Goal: Use online tool/utility: Utilize a website feature to perform a specific function

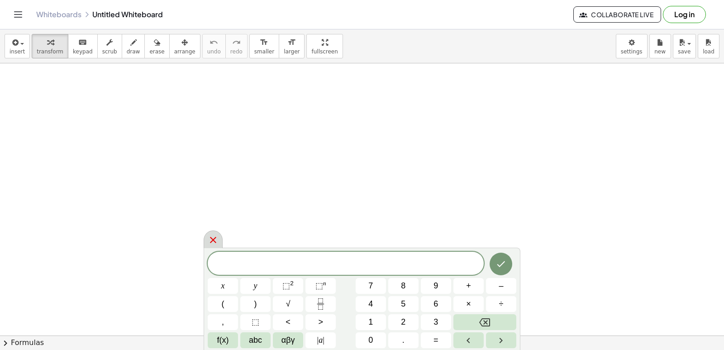
click at [211, 241] on icon at bounding box center [213, 240] width 11 height 11
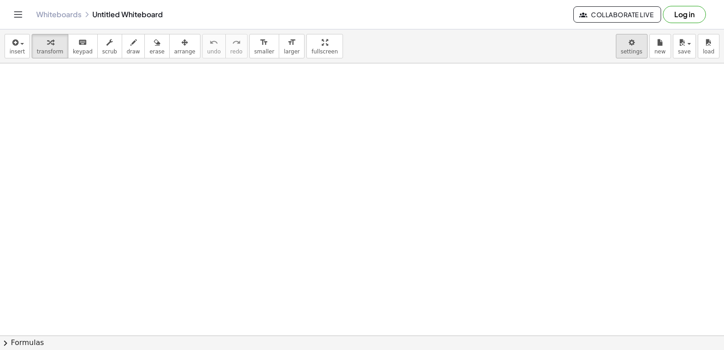
click at [641, 56] on body "Graspable Math Activities Get Started Activity Bank Assigned Work Classes White…" at bounding box center [362, 175] width 724 height 350
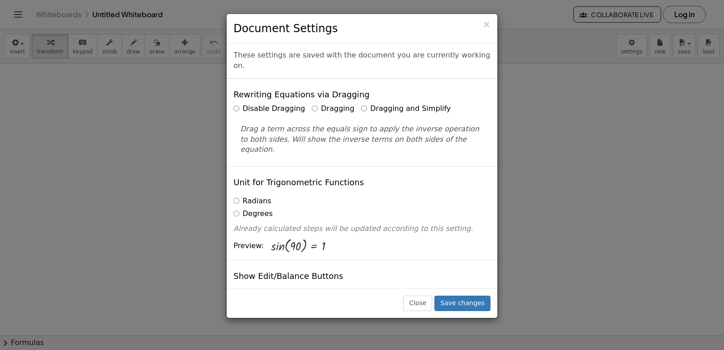
click at [361, 104] on label "Dragging and Simplify" at bounding box center [406, 109] width 90 height 10
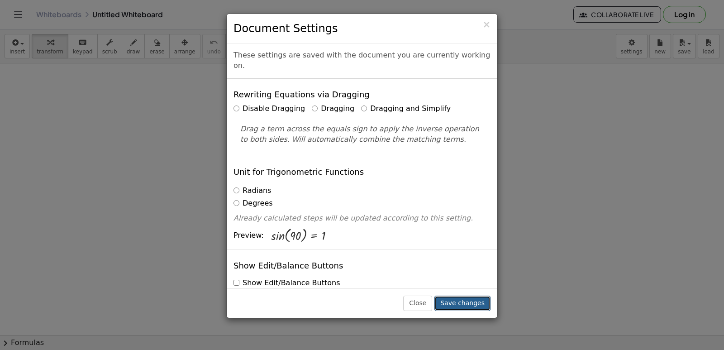
click at [458, 304] on button "Save changes" at bounding box center [463, 303] width 56 height 15
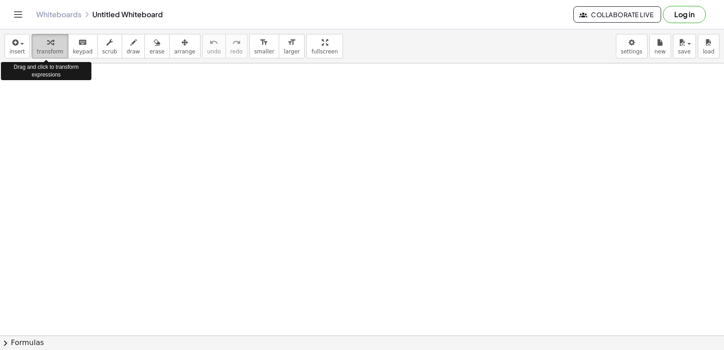
click at [49, 41] on icon "button" at bounding box center [50, 42] width 6 height 11
click at [214, 90] on div at bounding box center [362, 335] width 724 height 544
click at [323, 151] on div at bounding box center [362, 335] width 724 height 544
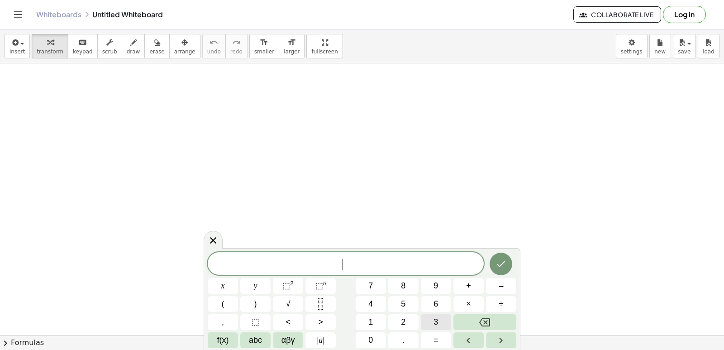
click at [439, 321] on button "3" at bounding box center [436, 322] width 30 height 16
click at [480, 303] on button "×" at bounding box center [469, 304] width 30 height 16
click at [483, 320] on icon "Backspace" at bounding box center [485, 322] width 11 height 11
click at [469, 305] on span "×" at bounding box center [468, 304] width 5 height 12
click at [475, 319] on button "Backspace" at bounding box center [485, 322] width 63 height 16
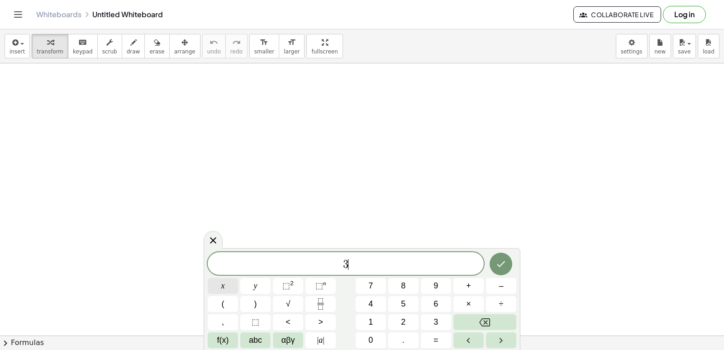
click at [220, 283] on button "x" at bounding box center [223, 286] width 30 height 16
click at [496, 284] on button "–" at bounding box center [501, 286] width 30 height 16
click at [402, 316] on button "2" at bounding box center [404, 322] width 30 height 16
click at [434, 335] on span "=" at bounding box center [436, 340] width 5 height 12
click at [369, 318] on span "1" at bounding box center [371, 322] width 5 height 12
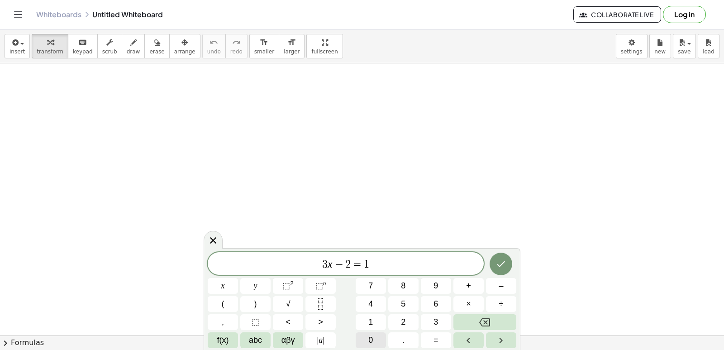
click at [372, 337] on span "0" at bounding box center [371, 340] width 5 height 12
click at [508, 265] on button "Done" at bounding box center [501, 264] width 23 height 23
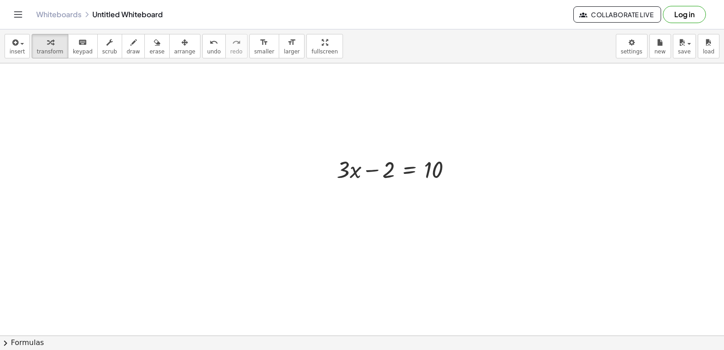
scroll to position [45, 0]
click at [397, 232] on div at bounding box center [362, 290] width 724 height 544
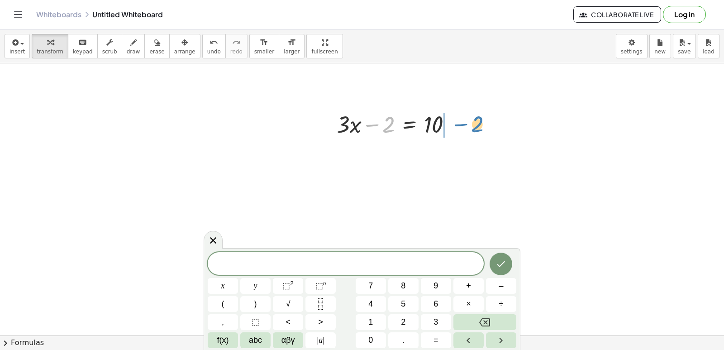
drag, startPoint x: 388, startPoint y: 125, endPoint x: 477, endPoint y: 124, distance: 88.8
click at [453, 156] on div at bounding box center [414, 154] width 165 height 31
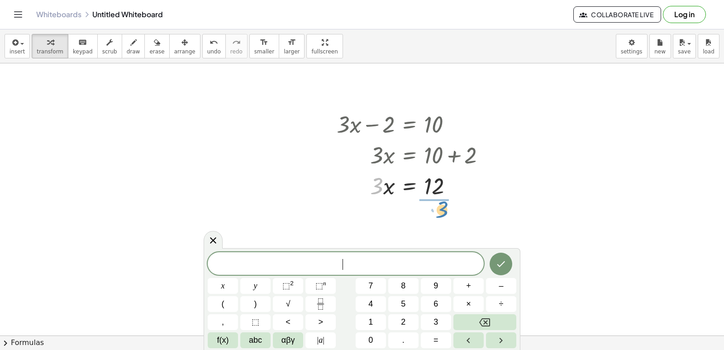
drag, startPoint x: 380, startPoint y: 186, endPoint x: 446, endPoint y: 209, distance: 69.3
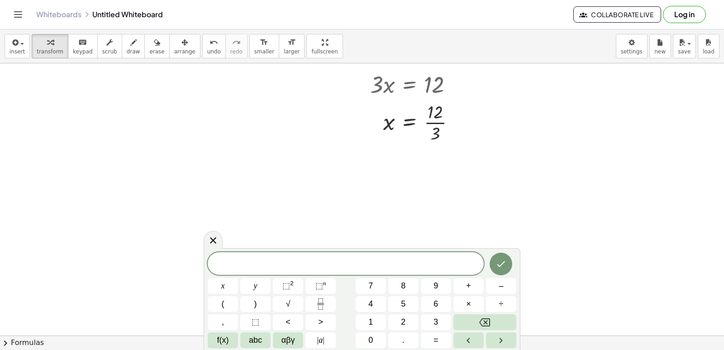
scroll to position [181, 0]
click at [439, 90] on div at bounding box center [414, 87] width 165 height 45
click at [407, 291] on button "8" at bounding box center [404, 286] width 30 height 16
click at [540, 208] on div at bounding box center [362, 154] width 724 height 544
click at [260, 283] on button "y" at bounding box center [255, 286] width 30 height 16
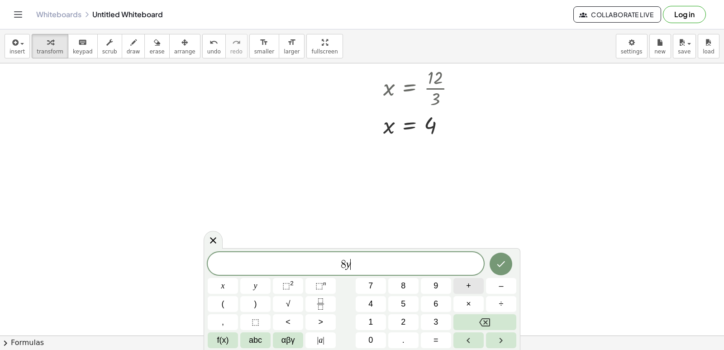
click at [470, 283] on span "+" at bounding box center [468, 286] width 5 height 12
click at [376, 324] on button "1" at bounding box center [371, 322] width 30 height 16
click at [401, 304] on span "5" at bounding box center [403, 304] width 5 height 12
click at [431, 335] on button "=" at bounding box center [436, 340] width 30 height 16
click at [369, 321] on span "1" at bounding box center [371, 322] width 5 height 12
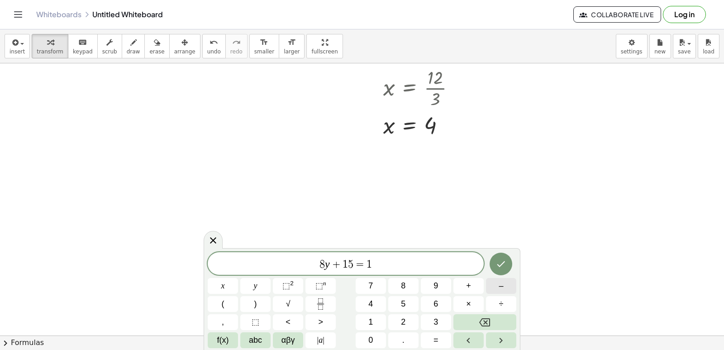
click at [500, 283] on span "–" at bounding box center [501, 286] width 5 height 12
click at [489, 319] on icon "Backspace" at bounding box center [485, 322] width 11 height 8
click at [491, 317] on button "Backspace" at bounding box center [485, 322] width 63 height 16
click at [505, 283] on button "–" at bounding box center [501, 286] width 30 height 16
click at [382, 325] on button "1" at bounding box center [371, 322] width 30 height 16
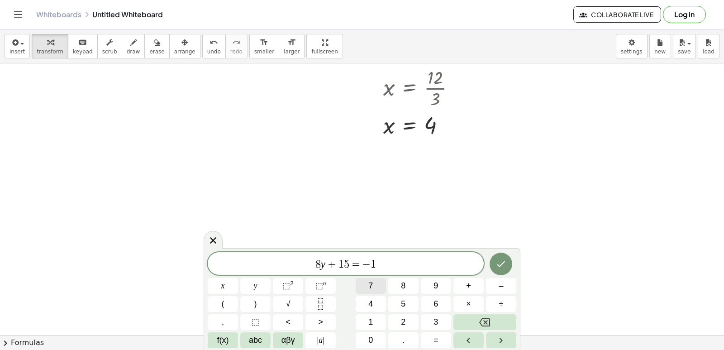
click at [379, 285] on button "7" at bounding box center [371, 286] width 30 height 16
click at [498, 261] on icon "Done" at bounding box center [501, 264] width 11 height 11
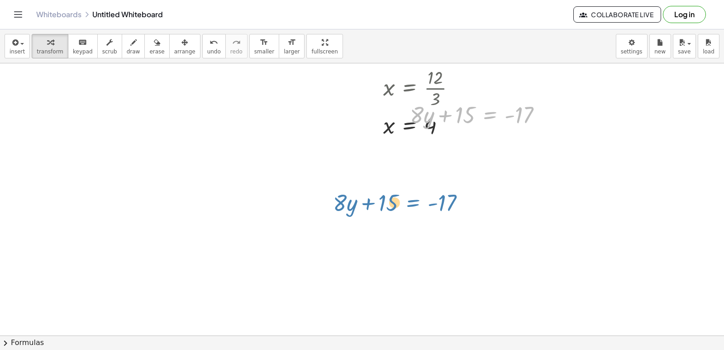
drag, startPoint x: 481, startPoint y: 114, endPoint x: 399, endPoint y: 202, distance: 119.8
click at [403, 201] on div "+ · 3 · x − 2 = 10 · 3 · x = + 10 + 2 · 3 · x = 12 x = · 12 · 3 x = 4 + · 8 · y…" at bounding box center [362, 154] width 724 height 544
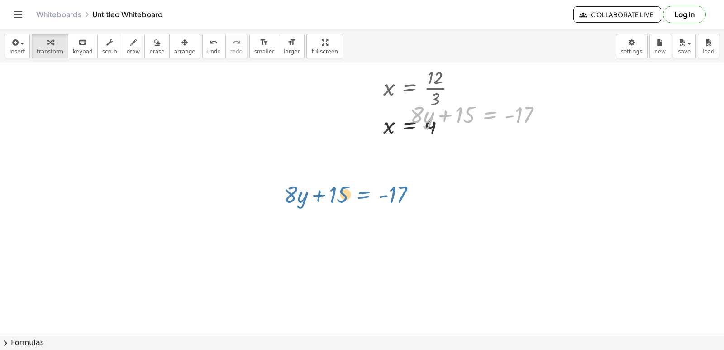
drag, startPoint x: 486, startPoint y: 117, endPoint x: 359, endPoint y: 197, distance: 150.1
click at [359, 197] on div "+ · 3 · x − 2 = 10 · 3 · x = + 10 + 2 · 3 · x = 12 x = · 12 · 3 x = 4 + · 8 · y…" at bounding box center [362, 154] width 724 height 544
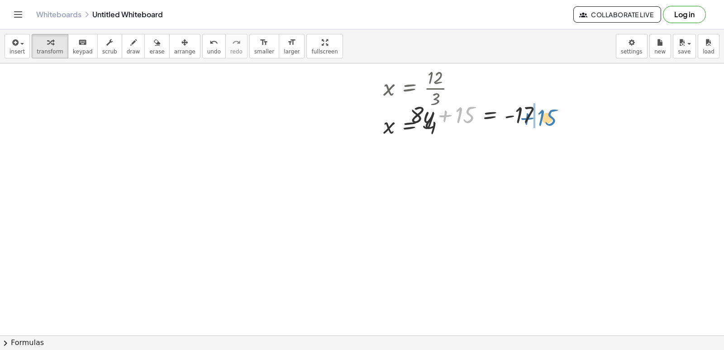
drag, startPoint x: 466, startPoint y: 112, endPoint x: 548, endPoint y: 115, distance: 82.0
click at [548, 115] on div at bounding box center [480, 114] width 149 height 31
click at [549, 116] on div at bounding box center [524, 114] width 155 height 31
drag, startPoint x: 460, startPoint y: 118, endPoint x: 532, endPoint y: 146, distance: 77.5
click at [537, 116] on div at bounding box center [512, 113] width 102 height 45
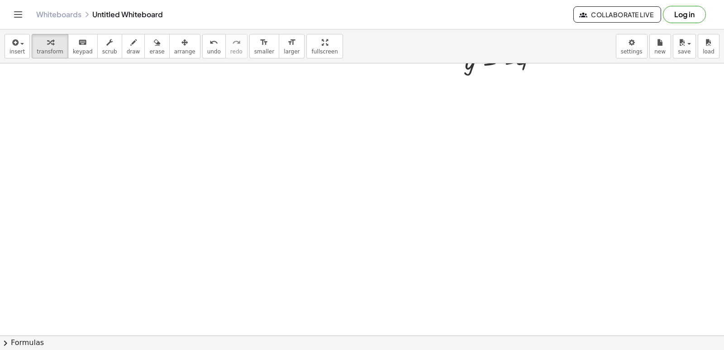
scroll to position [317, 0]
click at [327, 227] on div at bounding box center [362, 154] width 724 height 816
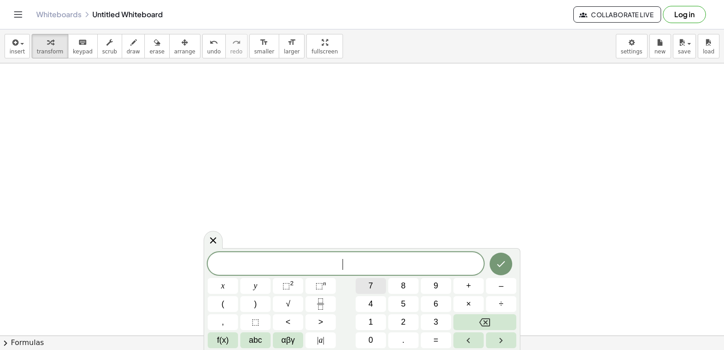
click at [369, 284] on button "7" at bounding box center [371, 286] width 30 height 16
click at [568, 98] on div at bounding box center [362, 154] width 724 height 816
click at [214, 283] on button "x" at bounding box center [223, 286] width 30 height 16
click at [509, 287] on button "–" at bounding box center [501, 286] width 30 height 16
click at [437, 285] on span "9" at bounding box center [436, 286] width 5 height 12
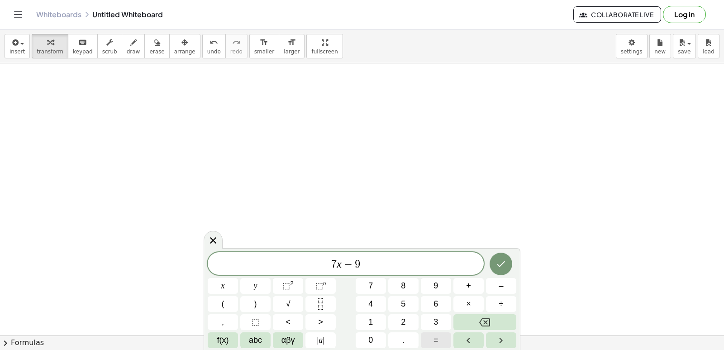
click at [447, 342] on button "=" at bounding box center [436, 340] width 30 height 16
click at [378, 319] on button "1" at bounding box center [371, 322] width 30 height 16
click at [411, 322] on button "2" at bounding box center [404, 322] width 30 height 16
click at [499, 259] on icon "Done" at bounding box center [501, 264] width 11 height 11
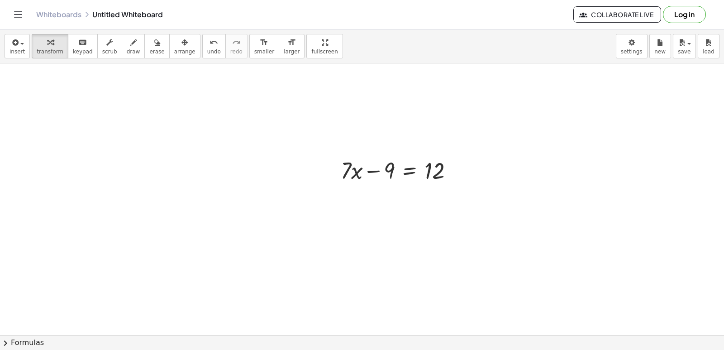
scroll to position [408, 0]
drag, startPoint x: 385, startPoint y: 162, endPoint x: 470, endPoint y: 151, distance: 84.9
click at [470, 151] on div "+ · 3 · x − 2 = 10 · 3 · x = + 10 + 2 · 3 · x = 12 x = · 12 · 3 x = 4 + · 8 · y…" at bounding box center [362, 64] width 724 height 816
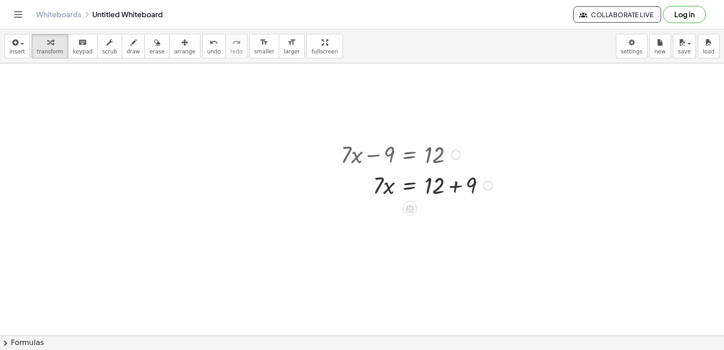
click at [453, 185] on div at bounding box center [416, 184] width 161 height 31
drag, startPoint x: 380, startPoint y: 214, endPoint x: 448, endPoint y: 242, distance: 73.9
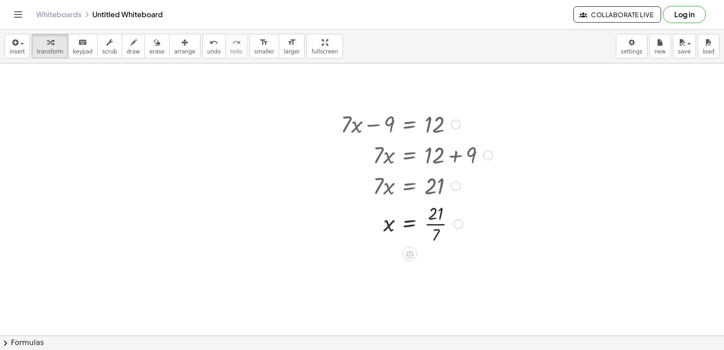
scroll to position [453, 0]
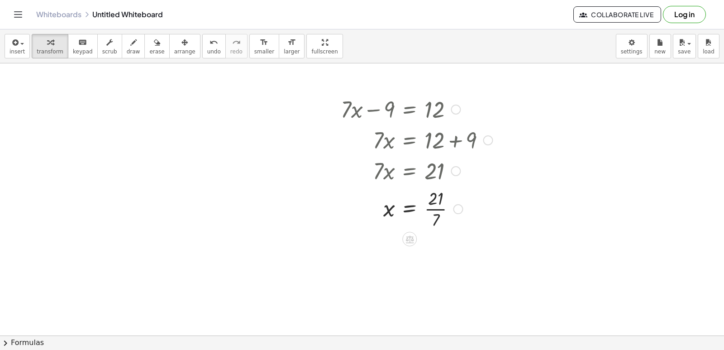
click at [443, 207] on div at bounding box center [416, 208] width 161 height 45
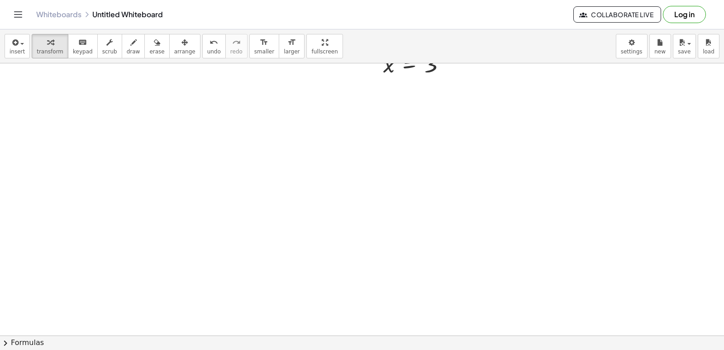
scroll to position [680, 0]
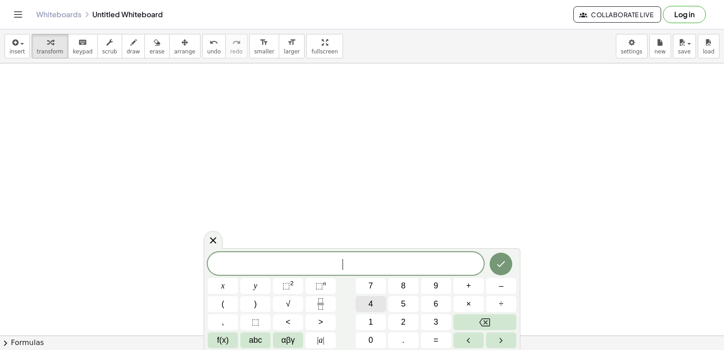
click at [373, 307] on span "4" at bounding box center [371, 304] width 5 height 12
click at [473, 321] on button "Backspace" at bounding box center [485, 322] width 63 height 16
click at [371, 320] on span "1" at bounding box center [371, 322] width 5 height 12
click at [373, 320] on span "1" at bounding box center [371, 322] width 5 height 12
click at [254, 283] on button "y" at bounding box center [255, 286] width 30 height 16
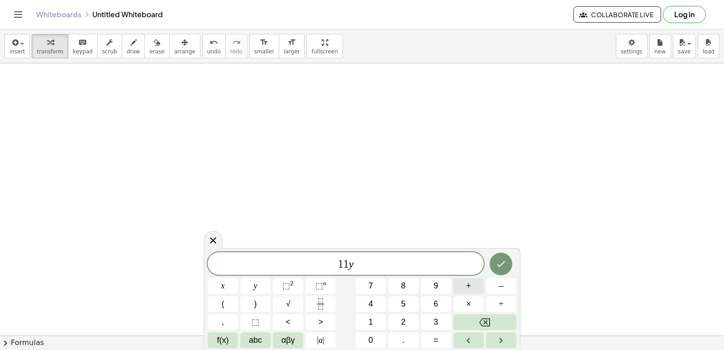
click at [469, 284] on span "+" at bounding box center [468, 286] width 5 height 12
click at [379, 317] on button "1" at bounding box center [371, 322] width 30 height 16
click at [407, 302] on button "5" at bounding box center [404, 304] width 30 height 16
click at [437, 333] on button "=" at bounding box center [436, 340] width 30 height 16
click at [470, 283] on button "+" at bounding box center [469, 286] width 30 height 16
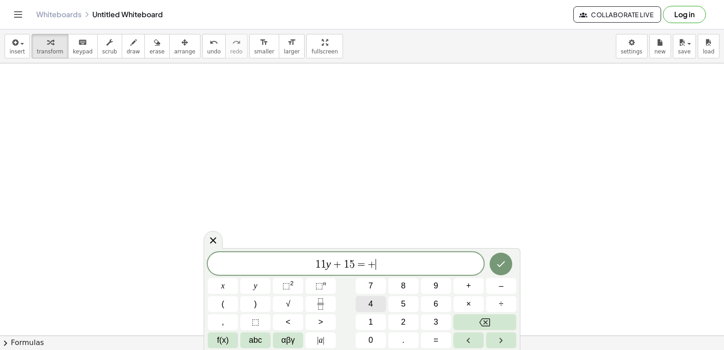
click at [376, 304] on button "4" at bounding box center [371, 304] width 30 height 16
click at [504, 261] on icon "Done" at bounding box center [501, 264] width 11 height 11
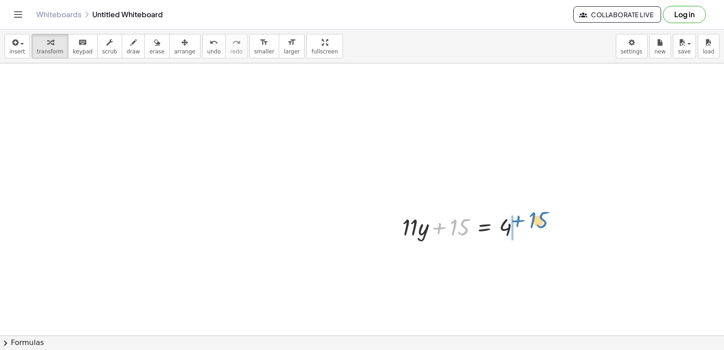
drag, startPoint x: 457, startPoint y: 226, endPoint x: 537, endPoint y: 219, distance: 79.6
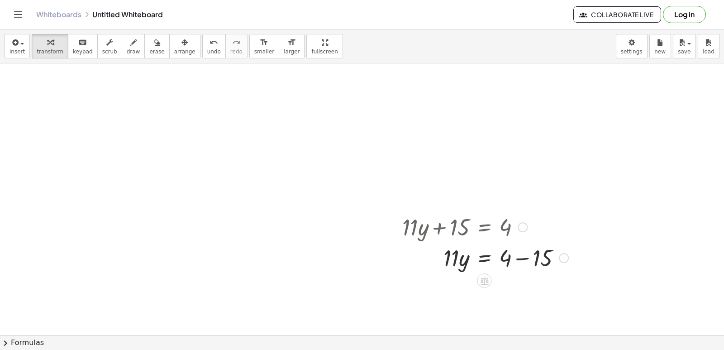
click at [520, 257] on div at bounding box center [485, 257] width 175 height 31
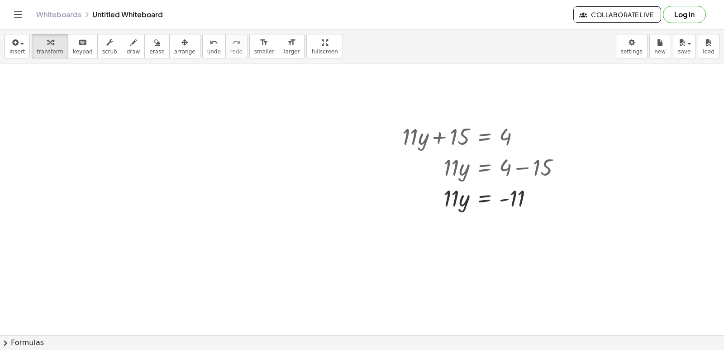
scroll to position [816, 0]
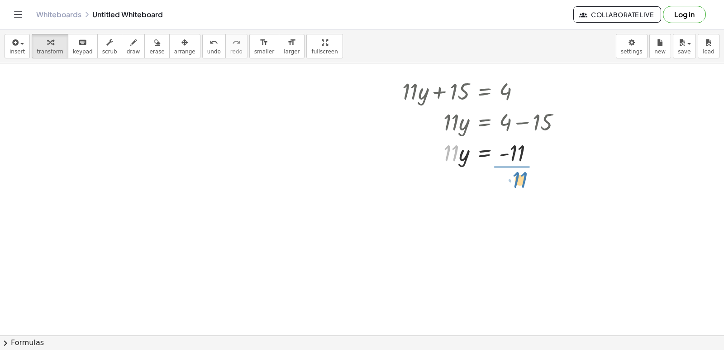
drag, startPoint x: 506, startPoint y: 209, endPoint x: 518, endPoint y: 180, distance: 31.5
click at [524, 189] on div at bounding box center [485, 190] width 175 height 45
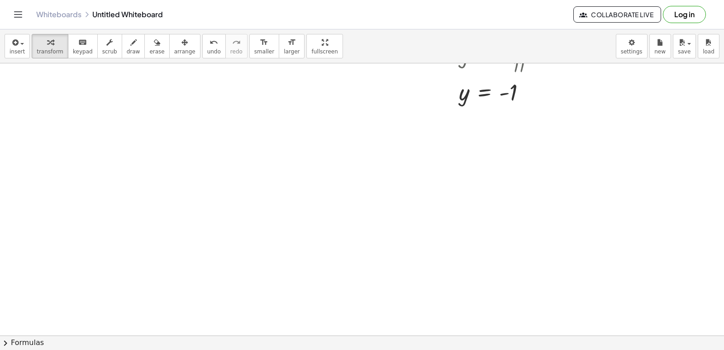
scroll to position [997, 0]
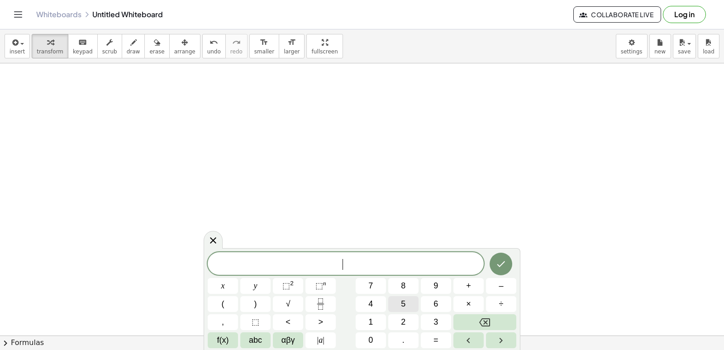
click at [406, 301] on button "5" at bounding box center [404, 304] width 30 height 16
click at [221, 291] on button "x" at bounding box center [223, 286] width 30 height 16
click at [482, 288] on button "+" at bounding box center [469, 286] width 30 height 16
click at [371, 316] on button "1" at bounding box center [371, 322] width 30 height 16
click at [371, 303] on span "4" at bounding box center [371, 304] width 5 height 12
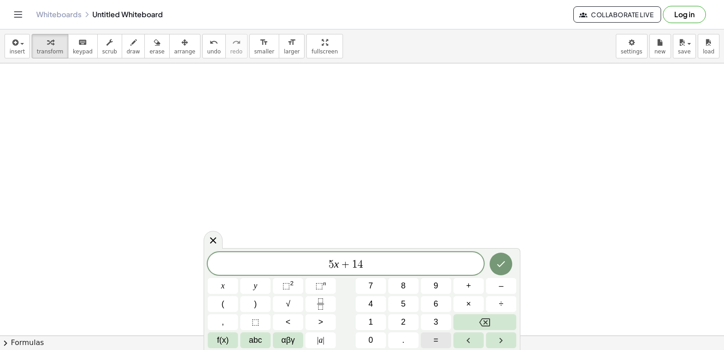
click at [434, 335] on span "=" at bounding box center [436, 340] width 5 height 12
click at [494, 286] on button "–" at bounding box center [501, 286] width 30 height 16
click at [374, 322] on button "1" at bounding box center [371, 322] width 30 height 16
click at [435, 305] on span "6" at bounding box center [436, 304] width 5 height 12
click at [494, 266] on button "Done" at bounding box center [501, 264] width 23 height 23
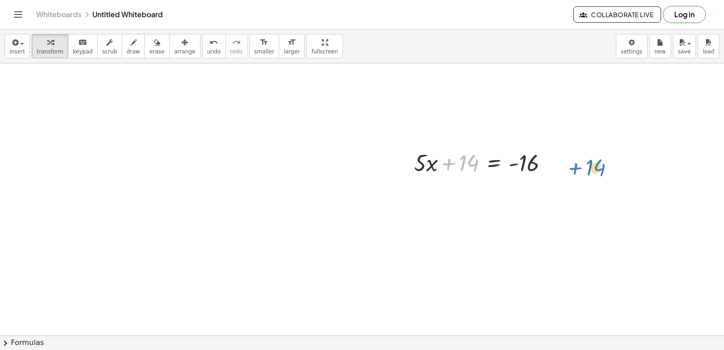
drag, startPoint x: 461, startPoint y: 155, endPoint x: 587, endPoint y: 160, distance: 126.9
click at [515, 162] on div at bounding box center [485, 162] width 150 height 31
drag, startPoint x: 459, startPoint y: 154, endPoint x: 552, endPoint y: 147, distance: 93.1
click at [552, 147] on div at bounding box center [485, 162] width 150 height 31
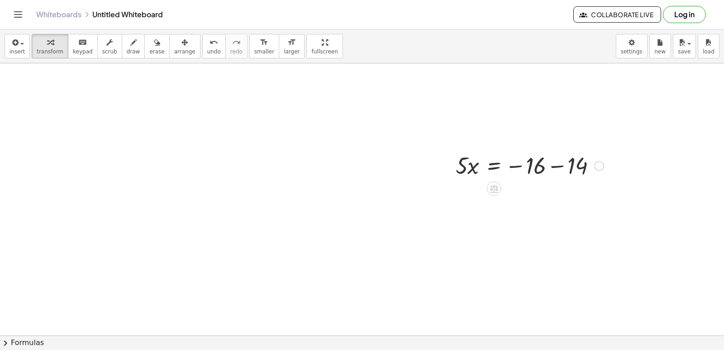
click at [494, 163] on div "+ · 5 · x + 14 = - 16 · 5 · x 14 = − 16 −" at bounding box center [494, 163] width 0 height 0
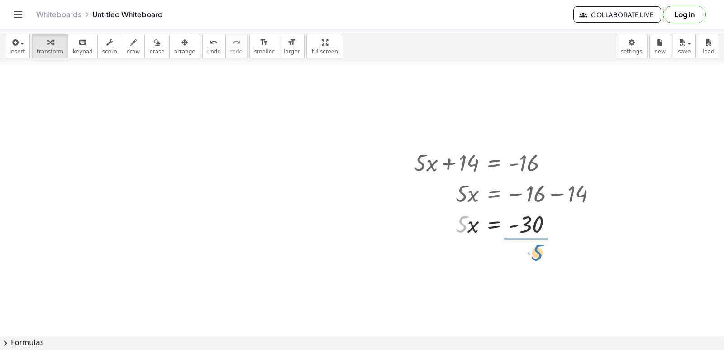
drag, startPoint x: 461, startPoint y: 230, endPoint x: 540, endPoint y: 249, distance: 81.3
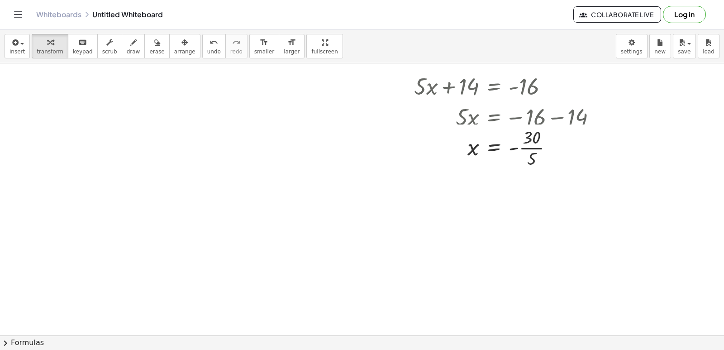
scroll to position [1088, 0]
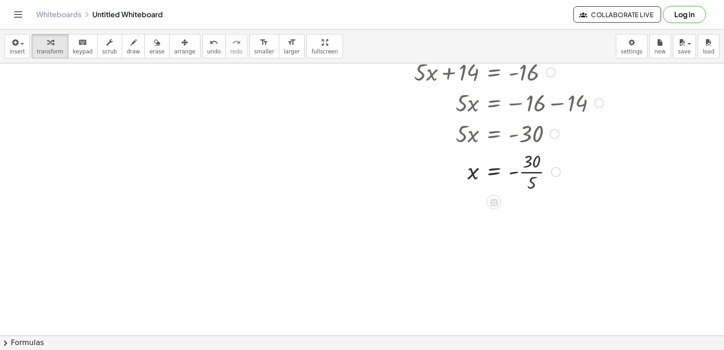
click at [541, 171] on div at bounding box center [509, 171] width 199 height 45
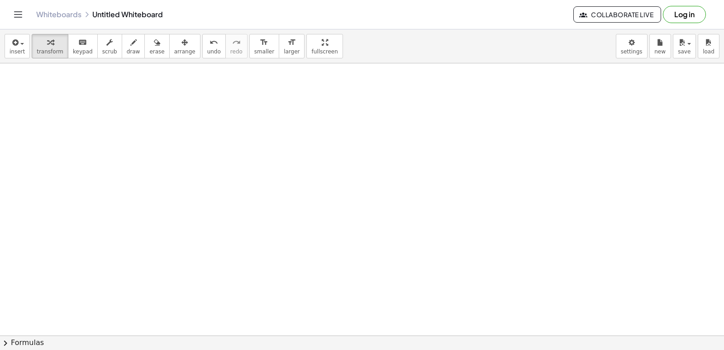
scroll to position [1269, 0]
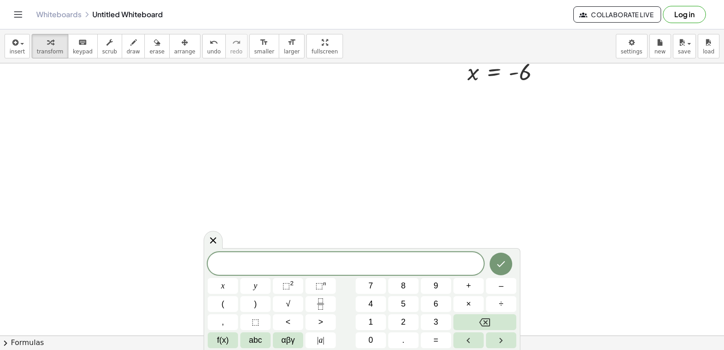
scroll to position [1270, 0]
click at [408, 306] on button "5" at bounding box center [404, 304] width 30 height 16
click at [219, 286] on button "x" at bounding box center [223, 286] width 30 height 16
click at [470, 284] on span "+" at bounding box center [468, 286] width 5 height 12
click at [246, 288] on button "y" at bounding box center [255, 286] width 30 height 16
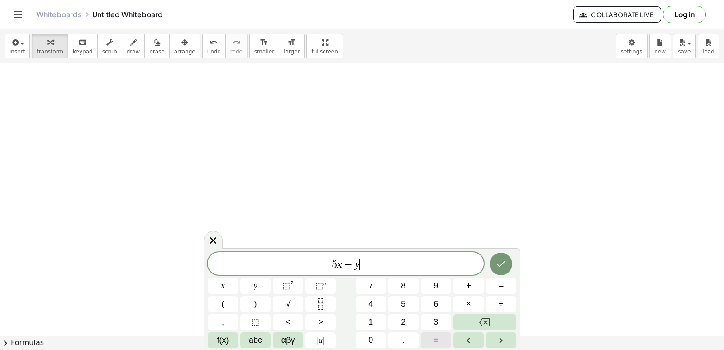
click at [436, 335] on span "=" at bounding box center [436, 340] width 5 height 12
click at [374, 326] on button "1" at bounding box center [371, 322] width 30 height 16
click at [369, 334] on span "0" at bounding box center [371, 340] width 5 height 12
click at [509, 259] on button "Done" at bounding box center [501, 264] width 23 height 23
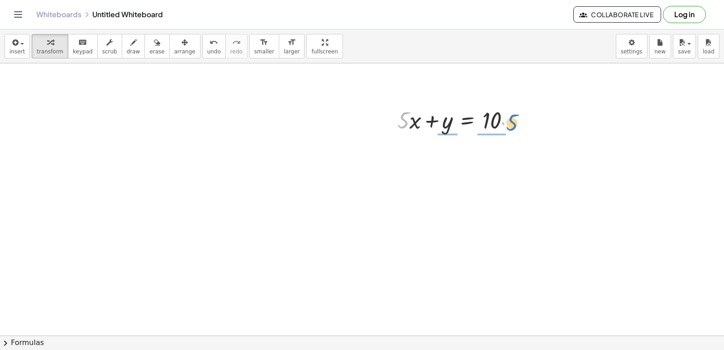
drag, startPoint x: 404, startPoint y: 125, endPoint x: 513, endPoint y: 127, distance: 108.7
click at [513, 127] on div at bounding box center [457, 119] width 129 height 31
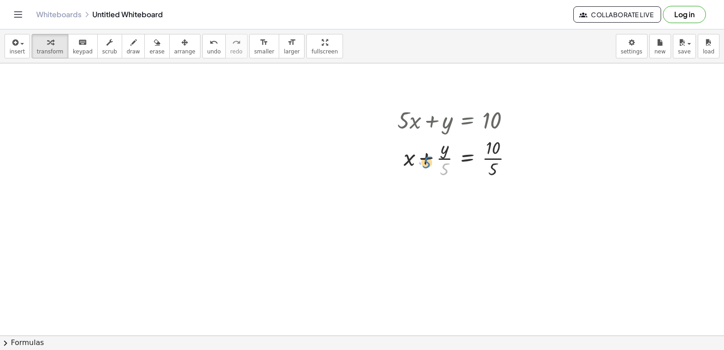
drag, startPoint x: 444, startPoint y: 165, endPoint x: 432, endPoint y: 159, distance: 14.2
click at [430, 159] on div at bounding box center [459, 157] width 132 height 45
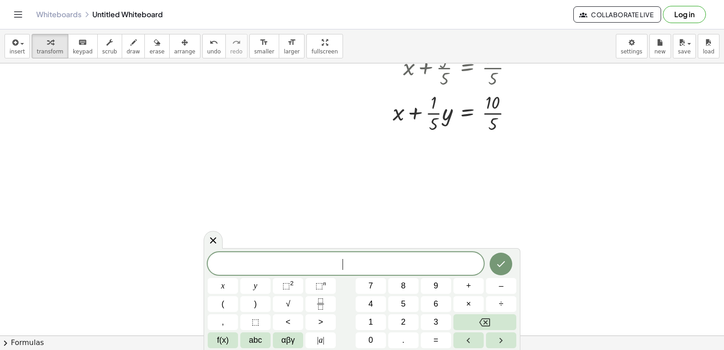
scroll to position [1406, 0]
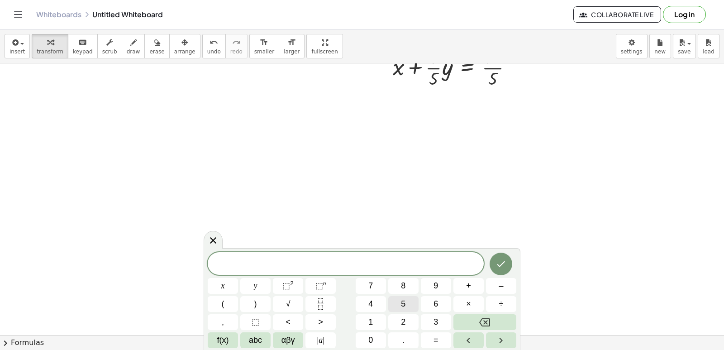
click at [408, 300] on button "5" at bounding box center [404, 304] width 30 height 16
click at [217, 283] on button "x" at bounding box center [223, 286] width 30 height 16
click at [479, 305] on button "×" at bounding box center [469, 304] width 30 height 16
click at [475, 315] on button "Backspace" at bounding box center [485, 322] width 63 height 16
click at [473, 285] on button "+" at bounding box center [469, 286] width 30 height 16
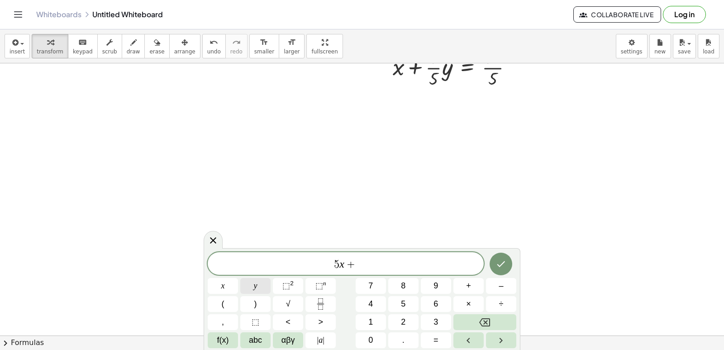
click at [250, 280] on button "y" at bounding box center [255, 286] width 30 height 16
click at [429, 336] on button "=" at bounding box center [436, 340] width 30 height 16
click at [367, 314] on div "5 x + y = ​ x y ⬚ 2 ⬚ n 7 8 9 + – ( ) √ 4 5 6 × ÷ , ⬚ < > 1 2 3 f(x) abc αβγ | …" at bounding box center [362, 300] width 309 height 96
click at [363, 332] on button "0" at bounding box center [371, 340] width 30 height 16
click at [468, 317] on button "Backspace" at bounding box center [485, 322] width 63 height 16
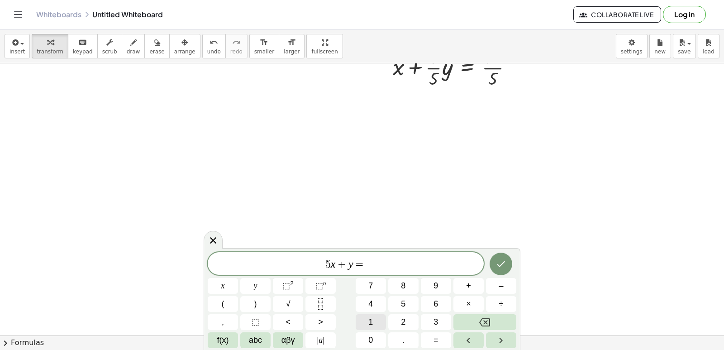
click at [375, 321] on button "1" at bounding box center [371, 322] width 30 height 16
drag, startPoint x: 364, startPoint y: 331, endPoint x: 404, endPoint y: 318, distance: 41.8
click at [364, 331] on div "5 x + y = 1 x y ⬚ 2 ⬚ n 7 8 9 + – ( ) √ 4 5 6 × ÷ , ⬚ < > 1 2 3 f(x) abc αβγ | …" at bounding box center [362, 300] width 309 height 96
click at [351, 341] on div "5 x + y = 1 x y ⬚ 2 ⬚ n 7 8 9 + – ( ) √ 4 5 6 × ÷ , ⬚ < > 1 2 3 f(x) abc αβγ | …" at bounding box center [362, 300] width 309 height 96
click at [370, 334] on button "0" at bounding box center [371, 340] width 30 height 16
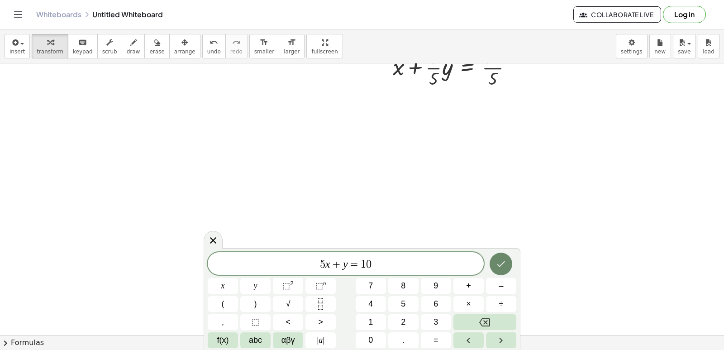
click at [508, 260] on button "Done" at bounding box center [501, 264] width 23 height 23
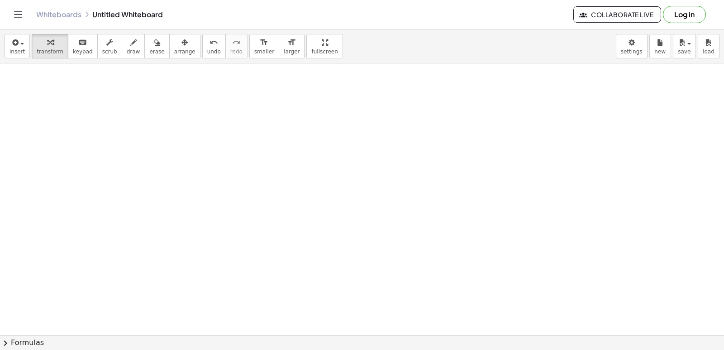
scroll to position [1542, 0]
drag, startPoint x: 388, startPoint y: 235, endPoint x: 366, endPoint y: 265, distance: 37.6
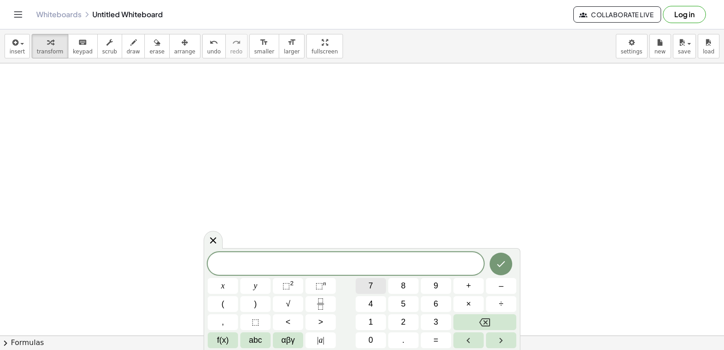
click at [376, 285] on button "7" at bounding box center [371, 286] width 30 height 16
click at [227, 285] on button "x" at bounding box center [223, 286] width 30 height 16
click at [469, 283] on span "+" at bounding box center [468, 286] width 5 height 12
click at [261, 287] on button "y" at bounding box center [255, 286] width 30 height 16
click at [438, 340] on span "=" at bounding box center [436, 340] width 5 height 12
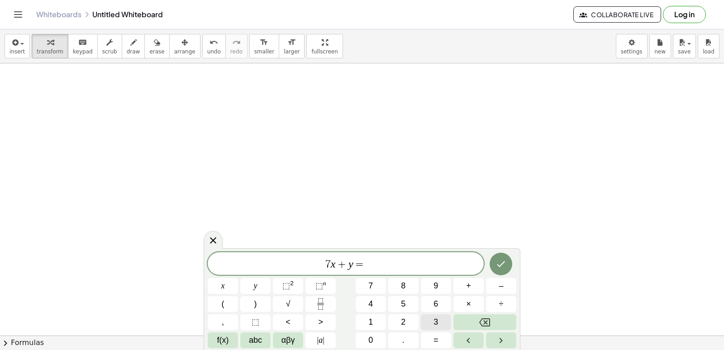
click at [440, 322] on button "3" at bounding box center [436, 322] width 30 height 16
click at [238, 278] on div at bounding box center [223, 286] width 30 height 16
click at [508, 261] on button "Done" at bounding box center [501, 264] width 23 height 23
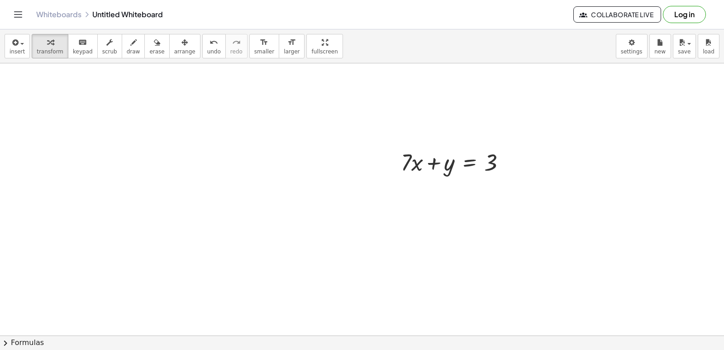
scroll to position [1678, 0]
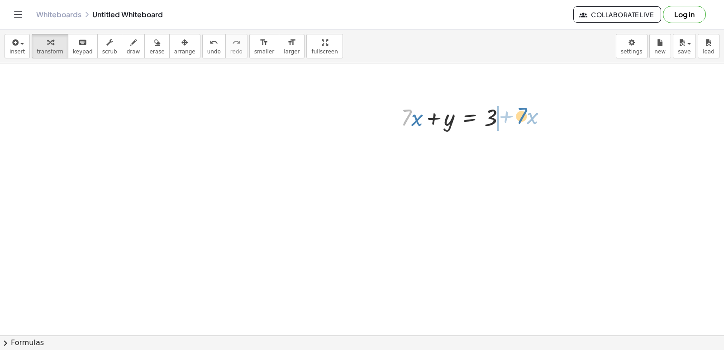
drag, startPoint x: 405, startPoint y: 116, endPoint x: 521, endPoint y: 115, distance: 115.5
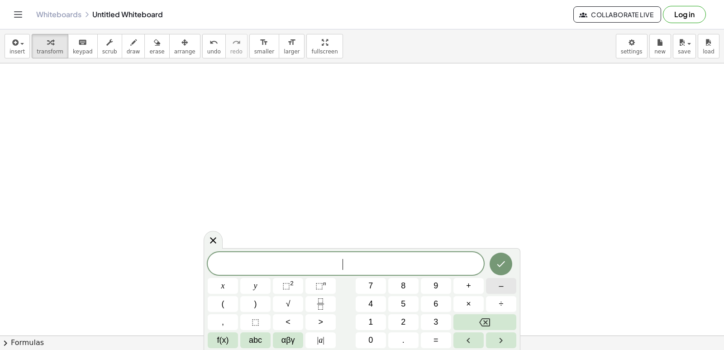
click at [501, 283] on span "–" at bounding box center [501, 286] width 5 height 12
click at [408, 285] on button "8" at bounding box center [404, 286] width 30 height 16
click at [272, 281] on div "− 8 ​ x y ⬚ 2 ⬚ n 7 8 9 + – ( ) √ 4 5 6 × ÷ , ⬚ < > 1 2 3 f(x) abc αβγ | a | 0 …" at bounding box center [362, 300] width 309 height 96
click at [474, 286] on button "+" at bounding box center [469, 286] width 30 height 16
click at [494, 321] on button "Backspace" at bounding box center [485, 322] width 63 height 16
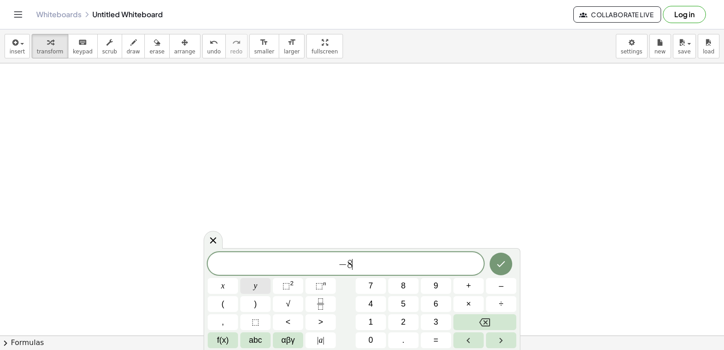
click at [265, 287] on button "y" at bounding box center [255, 286] width 30 height 16
click at [470, 284] on span "+" at bounding box center [468, 286] width 5 height 12
click at [228, 285] on button "x" at bounding box center [223, 286] width 30 height 16
click at [442, 346] on button "=" at bounding box center [436, 340] width 30 height 16
click at [372, 279] on button "7" at bounding box center [371, 286] width 30 height 16
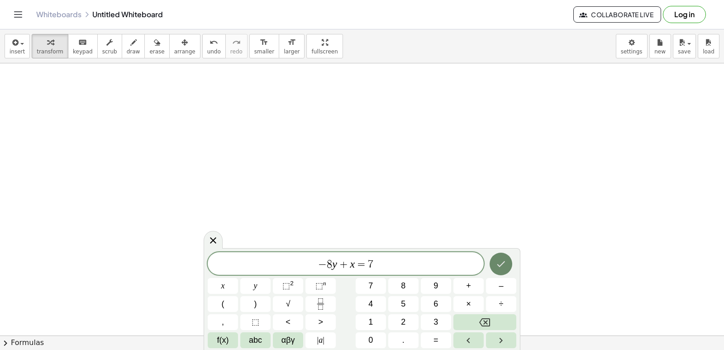
click at [499, 264] on icon "Done" at bounding box center [502, 264] width 8 height 6
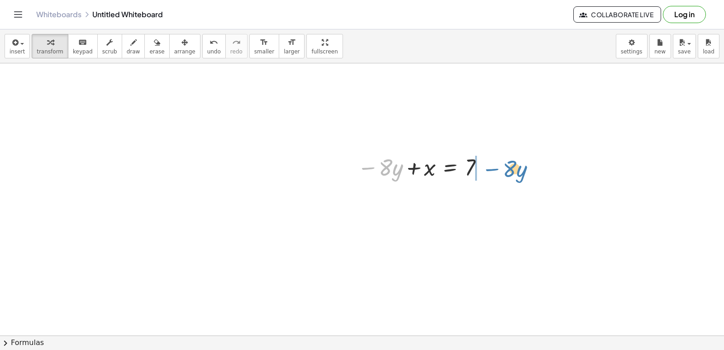
drag, startPoint x: 374, startPoint y: 163, endPoint x: 498, endPoint y: 164, distance: 124.1
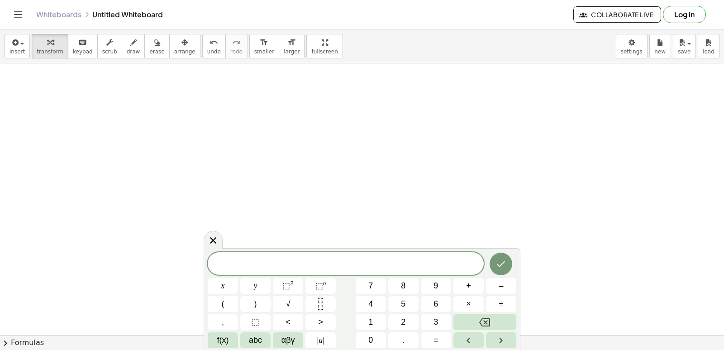
scroll to position [1996, 0]
click at [366, 327] on button "1" at bounding box center [371, 322] width 30 height 16
click at [252, 284] on button "y" at bounding box center [255, 286] width 30 height 16
click at [472, 290] on button "+" at bounding box center [469, 286] width 30 height 16
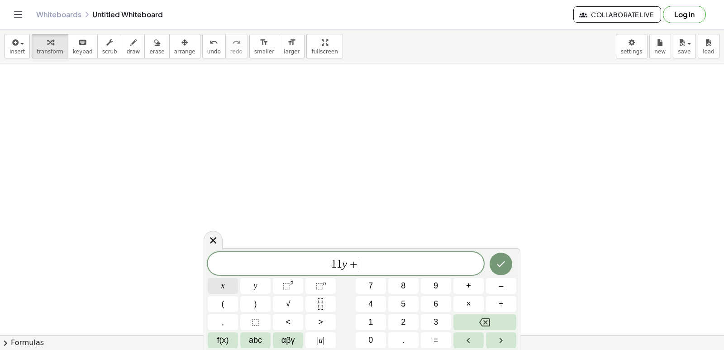
click at [230, 286] on button "x" at bounding box center [223, 286] width 30 height 16
click at [438, 338] on span "=" at bounding box center [436, 340] width 5 height 12
click at [405, 298] on span "5" at bounding box center [403, 304] width 5 height 12
click at [511, 267] on button "Done" at bounding box center [501, 264] width 23 height 23
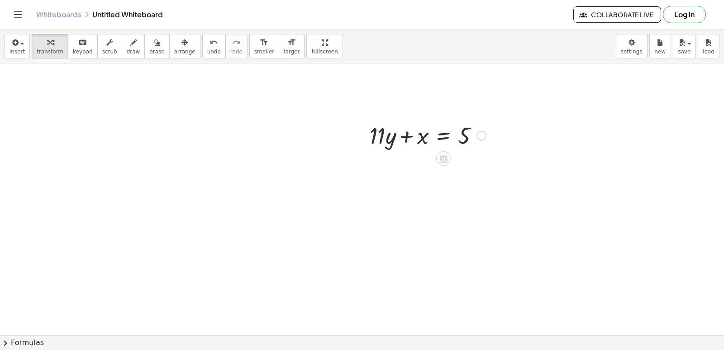
click at [481, 138] on div at bounding box center [482, 136] width 10 height 10
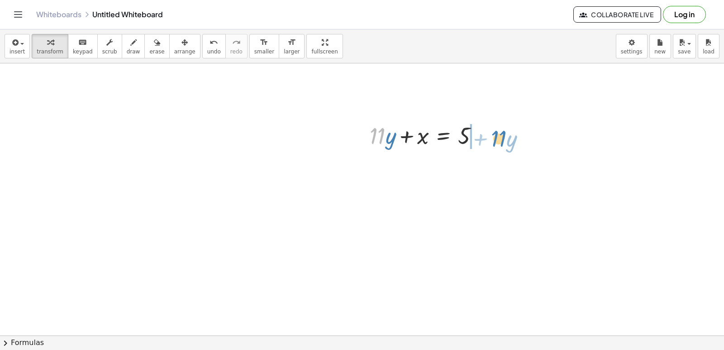
drag, startPoint x: 380, startPoint y: 133, endPoint x: 501, endPoint y: 136, distance: 121.4
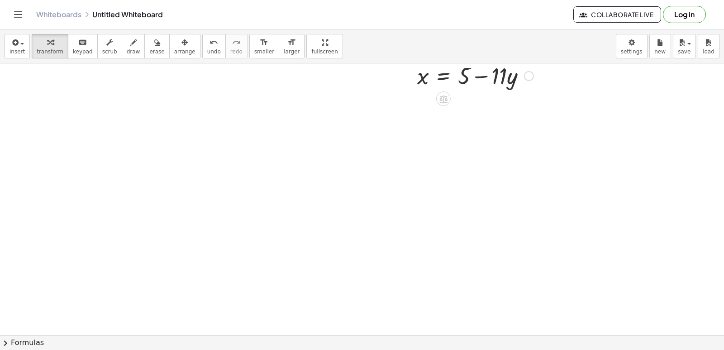
scroll to position [2131, 0]
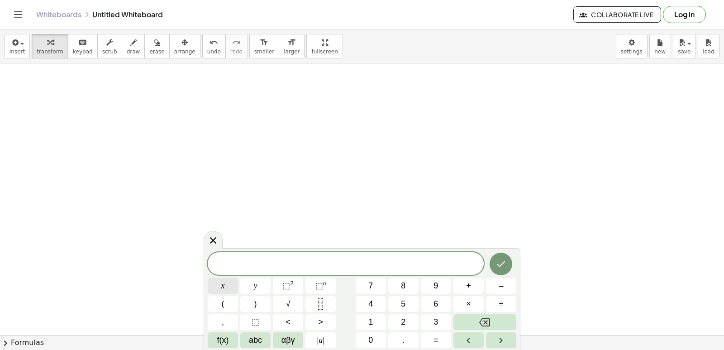
click at [218, 282] on button "x" at bounding box center [223, 286] width 30 height 16
click at [468, 315] on button "Backspace" at bounding box center [485, 322] width 63 height 16
click at [393, 315] on button "2" at bounding box center [404, 322] width 30 height 16
click at [248, 281] on button "y" at bounding box center [255, 286] width 30 height 16
click at [462, 278] on button "+" at bounding box center [469, 286] width 30 height 16
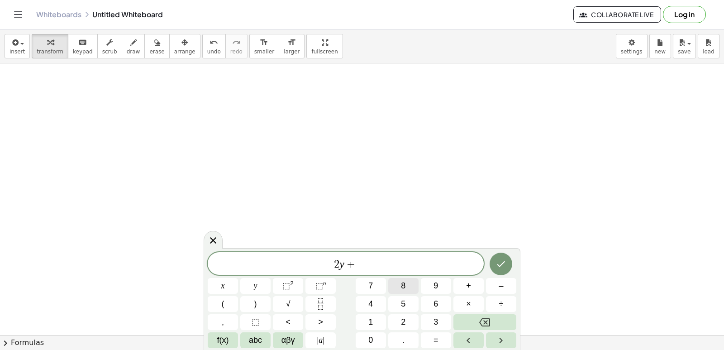
click at [402, 284] on span "8" at bounding box center [403, 286] width 5 height 12
click at [222, 287] on span "x" at bounding box center [223, 286] width 4 height 12
click at [433, 335] on button "=" at bounding box center [436, 340] width 30 height 16
click at [434, 302] on span "6" at bounding box center [436, 304] width 5 height 12
click at [508, 264] on button "Done" at bounding box center [501, 264] width 23 height 23
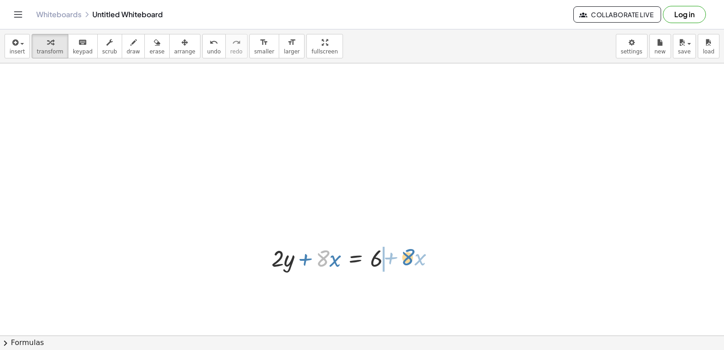
drag, startPoint x: 323, startPoint y: 259, endPoint x: 410, endPoint y: 258, distance: 86.5
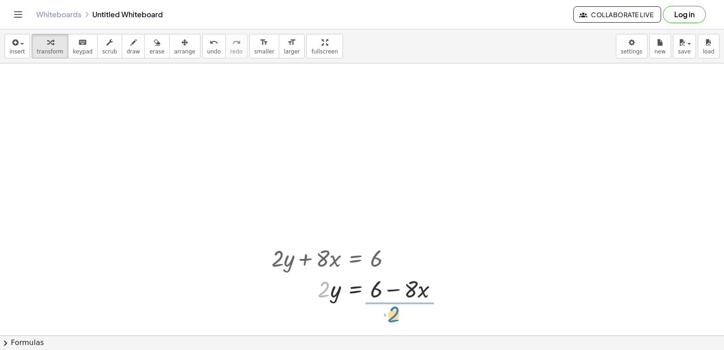
drag, startPoint x: 324, startPoint y: 295, endPoint x: 393, endPoint y: 317, distance: 71.6
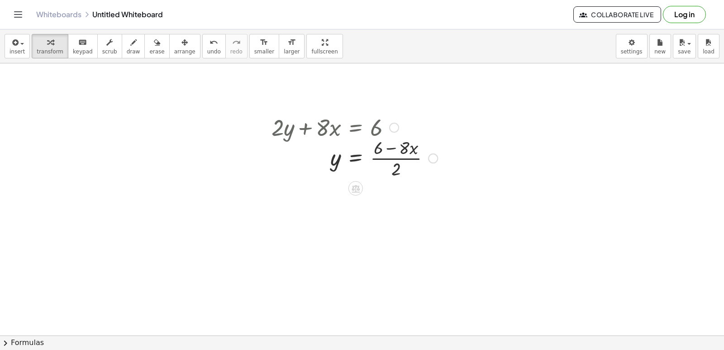
scroll to position [2268, 0]
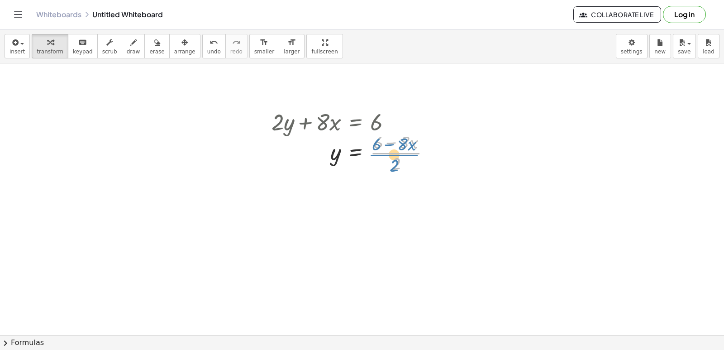
drag, startPoint x: 397, startPoint y: 153, endPoint x: 394, endPoint y: 159, distance: 6.5
click at [394, 159] on div at bounding box center [354, 152] width 175 height 45
drag, startPoint x: 394, startPoint y: 166, endPoint x: 393, endPoint y: 154, distance: 11.9
click at [393, 154] on div at bounding box center [354, 152] width 175 height 45
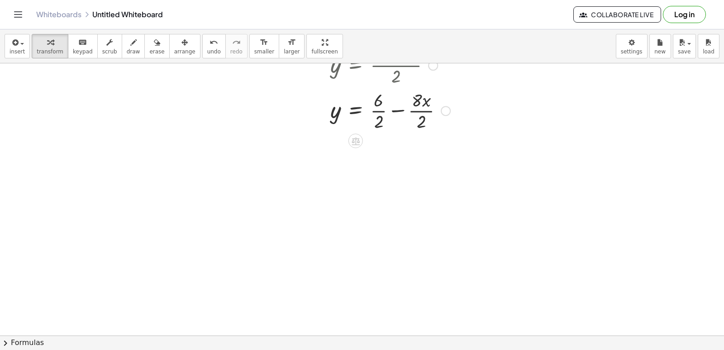
scroll to position [2358, 0]
click at [382, 110] on div at bounding box center [361, 106] width 188 height 45
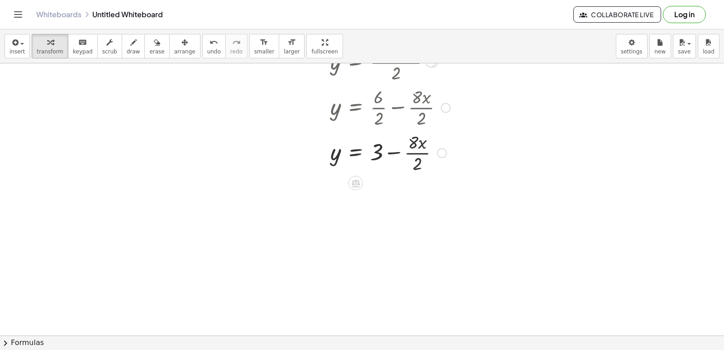
click at [410, 150] on div at bounding box center [361, 152] width 188 height 45
click at [413, 155] on div at bounding box center [361, 152] width 188 height 45
click at [415, 154] on div at bounding box center [361, 152] width 188 height 31
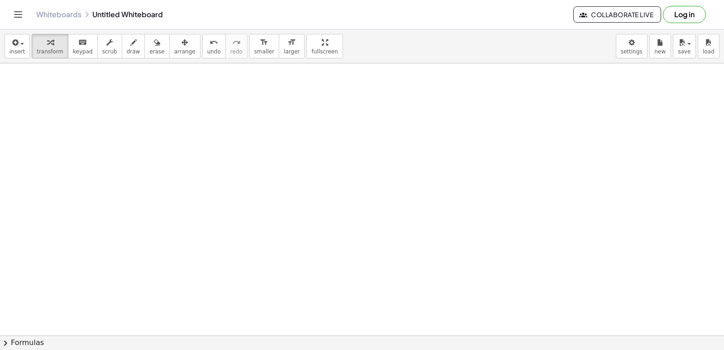
scroll to position [2494, 0]
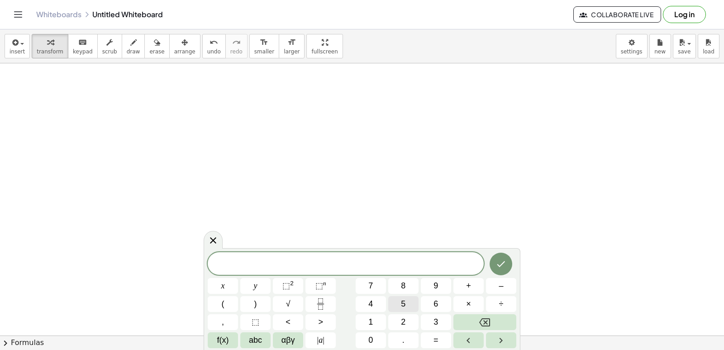
click at [408, 302] on button "5" at bounding box center [404, 304] width 30 height 16
click at [223, 282] on span "x" at bounding box center [223, 286] width 4 height 12
click at [496, 288] on button "–" at bounding box center [501, 286] width 30 height 16
click at [264, 288] on button "y" at bounding box center [255, 286] width 30 height 16
click at [447, 335] on button "=" at bounding box center [436, 340] width 30 height 16
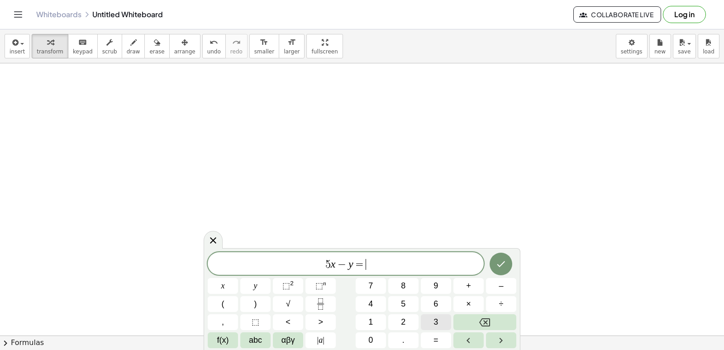
click at [441, 323] on button "3" at bounding box center [436, 322] width 30 height 16
click at [375, 337] on button "0" at bounding box center [371, 340] width 30 height 16
click at [341, 266] on span "−" at bounding box center [336, 264] width 13 height 11
click at [373, 322] on span "1" at bounding box center [371, 322] width 5 height 12
click at [375, 338] on button "0" at bounding box center [371, 340] width 30 height 16
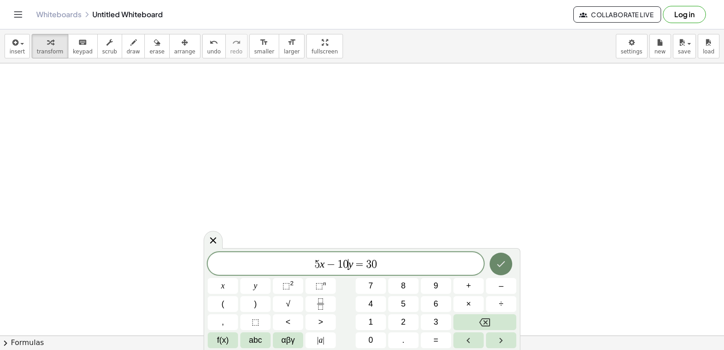
click at [504, 263] on icon "Done" at bounding box center [502, 264] width 8 height 6
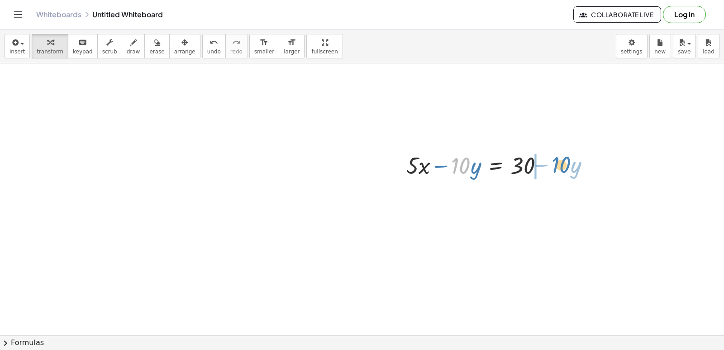
drag, startPoint x: 462, startPoint y: 168, endPoint x: 562, endPoint y: 167, distance: 100.5
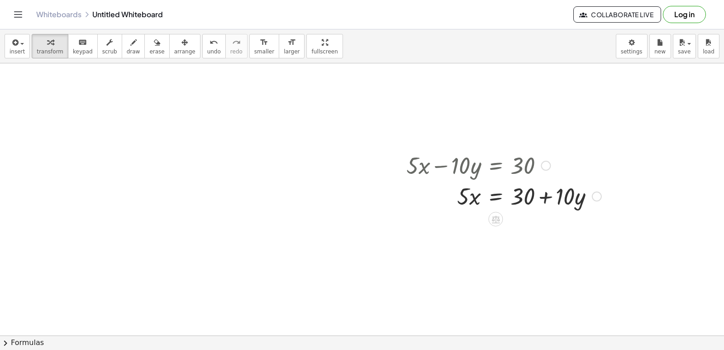
drag, startPoint x: 413, startPoint y: 164, endPoint x: 470, endPoint y: 205, distance: 70.5
click at [496, 166] on div "+ · 5 · x − · 10 · y = 30 · 5 · x · 10 · y = 30 + +" at bounding box center [496, 166] width 0 height 0
drag, startPoint x: 462, startPoint y: 194, endPoint x: 540, endPoint y: 215, distance: 80.3
drag, startPoint x: 543, startPoint y: 243, endPoint x: 548, endPoint y: 231, distance: 13.4
click at [548, 231] on div at bounding box center [504, 233] width 204 height 45
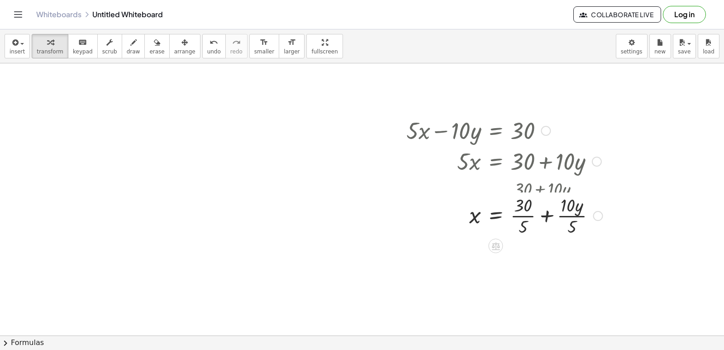
scroll to position [2539, 0]
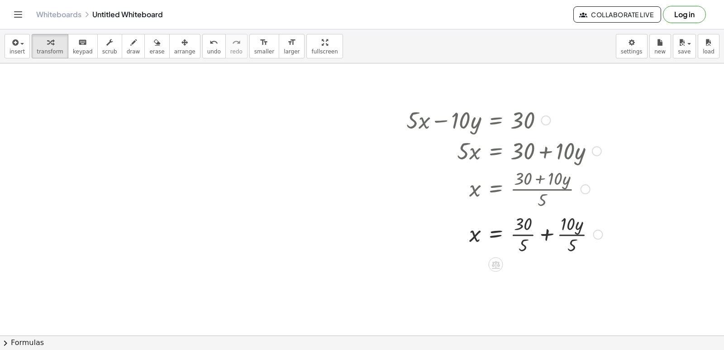
drag, startPoint x: 528, startPoint y: 230, endPoint x: 523, endPoint y: 234, distance: 6.9
click at [527, 231] on div at bounding box center [505, 233] width 206 height 45
click at [523, 234] on div at bounding box center [504, 233] width 204 height 45
click at [557, 277] on div at bounding box center [505, 278] width 206 height 45
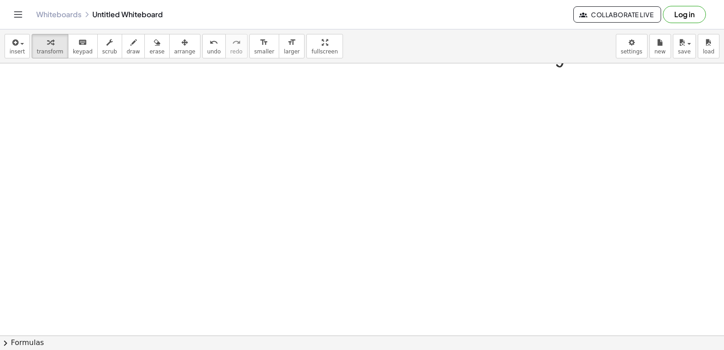
scroll to position [2811, 0]
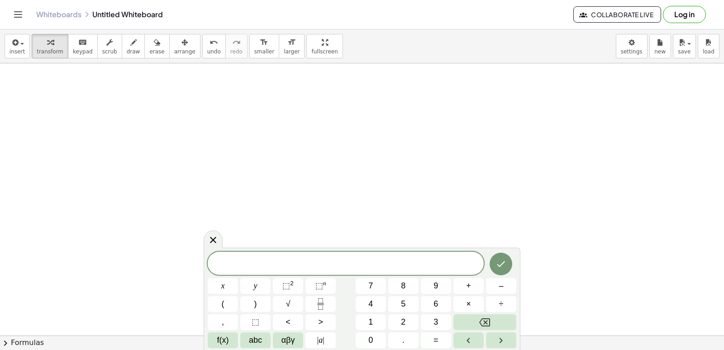
drag, startPoint x: 326, startPoint y: 36, endPoint x: 337, endPoint y: 25, distance: 15.4
drag, startPoint x: 337, startPoint y: 25, endPoint x: 240, endPoint y: 92, distance: 117.8
drag, startPoint x: 240, startPoint y: 92, endPoint x: 158, endPoint y: 130, distance: 90.0
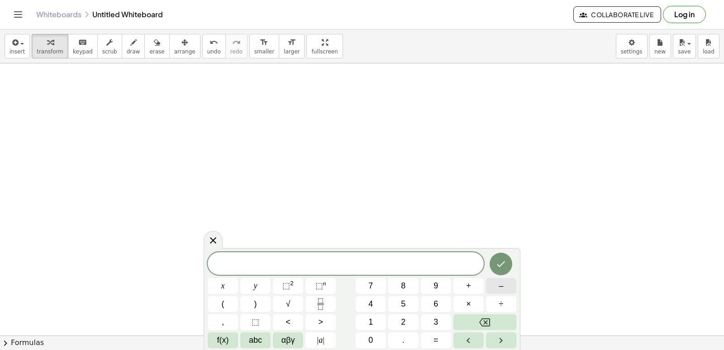
click at [514, 283] on button "–" at bounding box center [501, 286] width 30 height 16
click at [438, 320] on span "3" at bounding box center [436, 322] width 5 height 12
click at [222, 287] on button "x" at bounding box center [223, 286] width 30 height 16
click at [476, 282] on button "+" at bounding box center [469, 286] width 30 height 16
click at [398, 305] on button "5" at bounding box center [404, 304] width 30 height 16
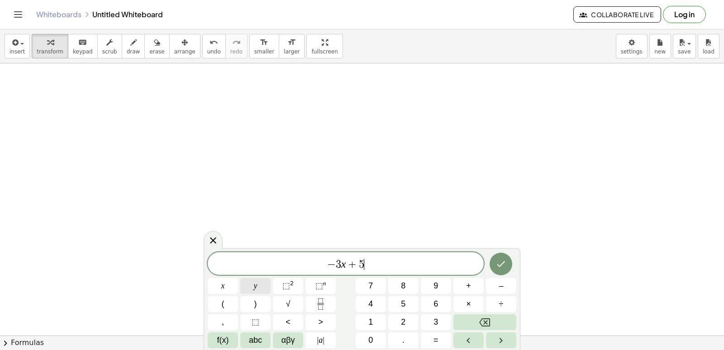
click at [256, 285] on span "y" at bounding box center [256, 286] width 4 height 12
click at [435, 340] on span "=" at bounding box center [436, 340] width 5 height 12
click at [408, 328] on button "2" at bounding box center [404, 322] width 30 height 16
click at [505, 263] on icon "Done" at bounding box center [501, 264] width 11 height 11
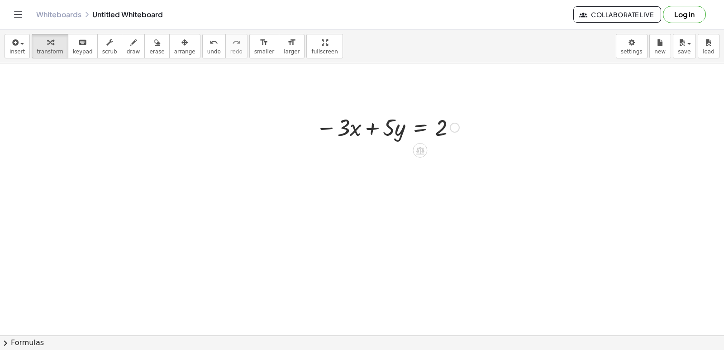
scroll to position [2858, 0]
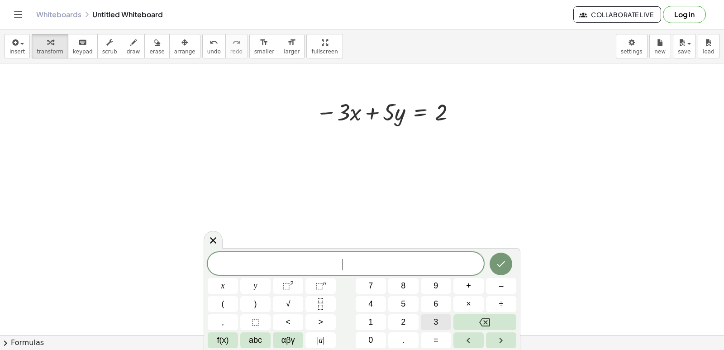
click at [445, 324] on button "3" at bounding box center [436, 322] width 30 height 16
click at [222, 281] on span "x" at bounding box center [223, 286] width 4 height 12
click at [473, 283] on button "+" at bounding box center [469, 286] width 30 height 16
click at [374, 283] on button "7" at bounding box center [371, 286] width 30 height 16
click at [258, 282] on button "y" at bounding box center [255, 286] width 30 height 16
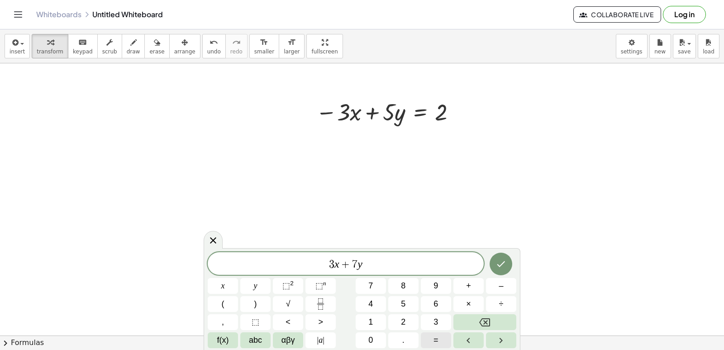
click at [439, 340] on button "=" at bounding box center [436, 340] width 30 height 16
click at [364, 323] on button "1" at bounding box center [371, 322] width 30 height 16
click at [364, 339] on button "0" at bounding box center [371, 340] width 30 height 16
click at [499, 259] on icon "Done" at bounding box center [501, 264] width 11 height 11
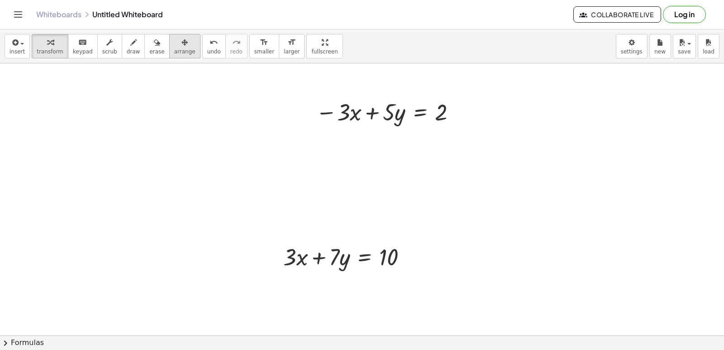
click at [174, 39] on div "button" at bounding box center [184, 42] width 21 height 11
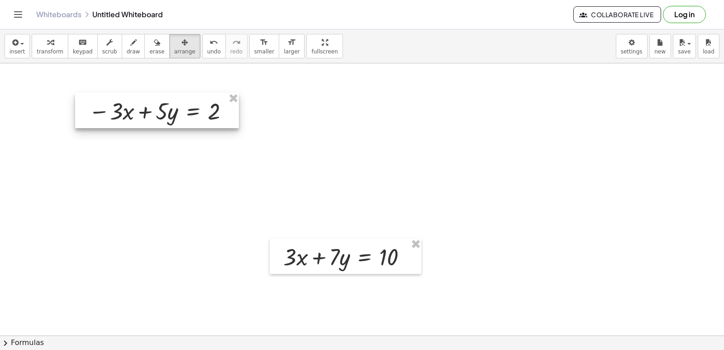
drag, startPoint x: 324, startPoint y: 115, endPoint x: 99, endPoint y: 114, distance: 225.5
click at [99, 114] on div at bounding box center [157, 110] width 164 height 35
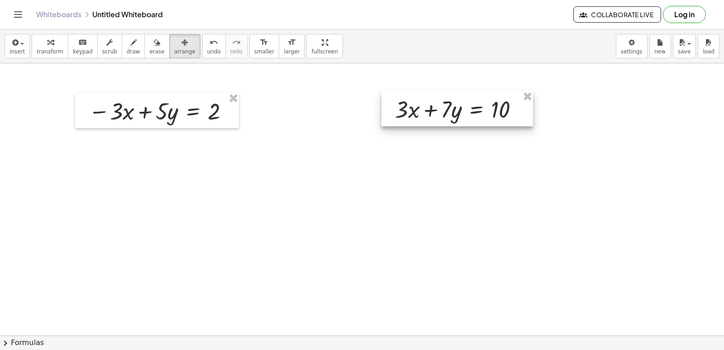
drag, startPoint x: 310, startPoint y: 251, endPoint x: 403, endPoint y: 94, distance: 182.7
click at [422, 103] on div at bounding box center [458, 108] width 152 height 35
click at [48, 48] on span "transform" at bounding box center [50, 51] width 27 height 6
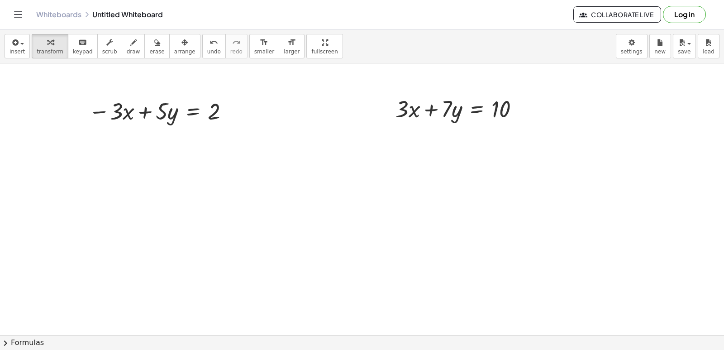
drag, startPoint x: 161, startPoint y: 49, endPoint x: 347, endPoint y: 97, distance: 191.6
click at [174, 50] on span "arrange" at bounding box center [184, 51] width 21 height 6
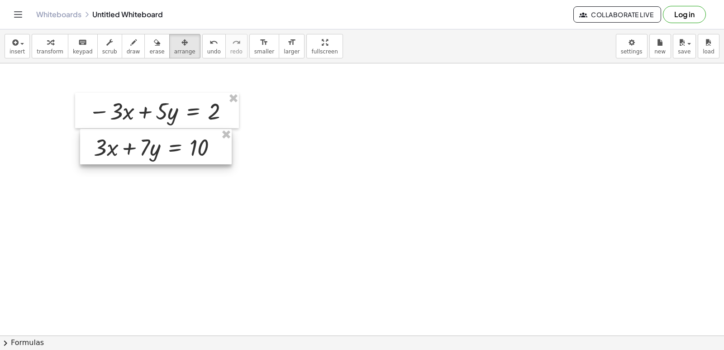
drag, startPoint x: 403, startPoint y: 110, endPoint x: 101, endPoint y: 150, distance: 304.1
click at [101, 150] on div at bounding box center [156, 146] width 152 height 35
click at [43, 49] on span "transform" at bounding box center [50, 51] width 27 height 6
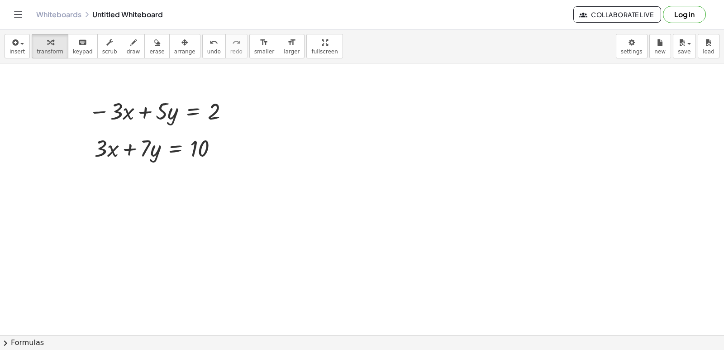
click at [117, 128] on div "insert select one: Math Expression Function Text Youtube Video Graphing Geometr…" at bounding box center [362, 189] width 724 height 321
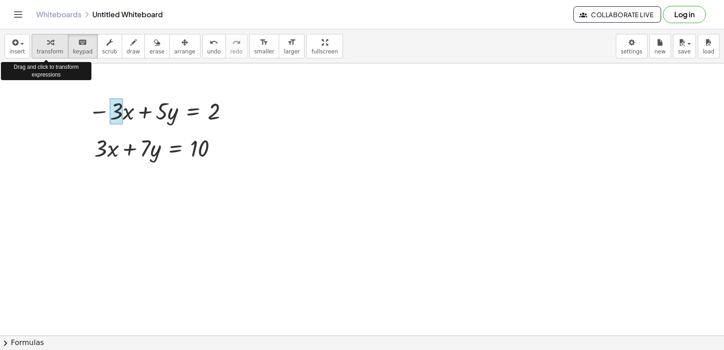
click at [51, 48] on button "transform" at bounding box center [50, 46] width 37 height 24
click at [47, 42] on icon "button" at bounding box center [50, 42] width 6 height 11
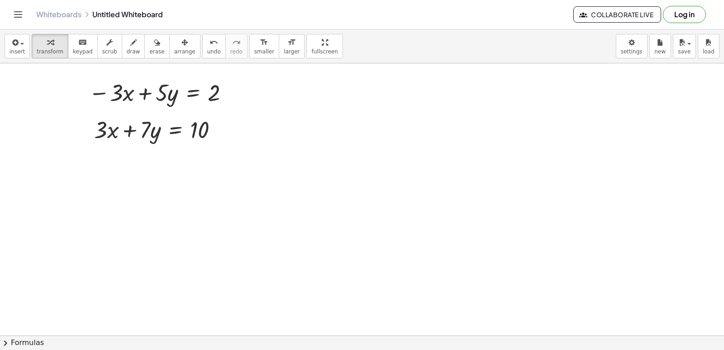
scroll to position [2903, 0]
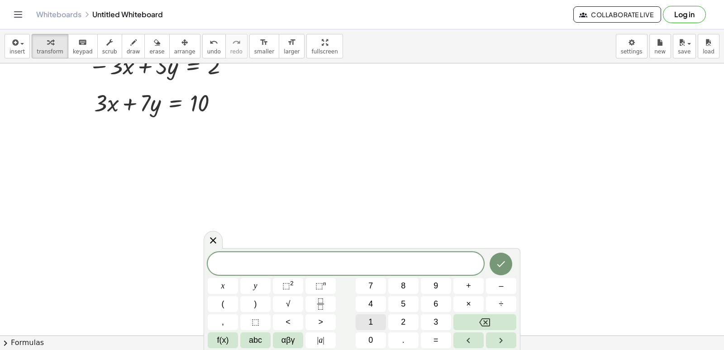
click at [371, 320] on span "1" at bounding box center [371, 322] width 5 height 12
click at [407, 320] on button "2" at bounding box center [404, 322] width 30 height 16
click at [254, 280] on button "y" at bounding box center [255, 286] width 30 height 16
click at [443, 342] on button "=" at bounding box center [436, 340] width 30 height 16
click at [371, 315] on button "1" at bounding box center [371, 322] width 30 height 16
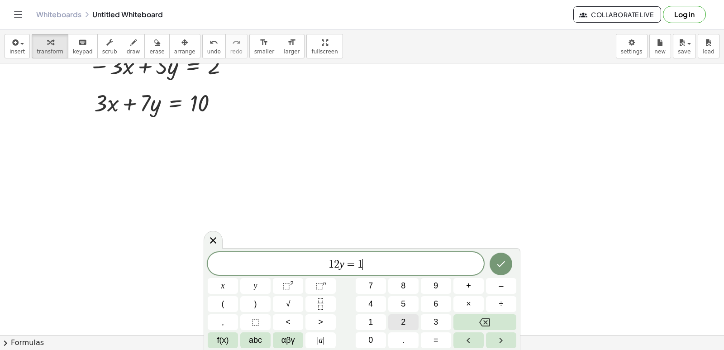
click at [396, 326] on button "2" at bounding box center [404, 322] width 30 height 16
click at [505, 263] on icon "Done" at bounding box center [501, 264] width 11 height 11
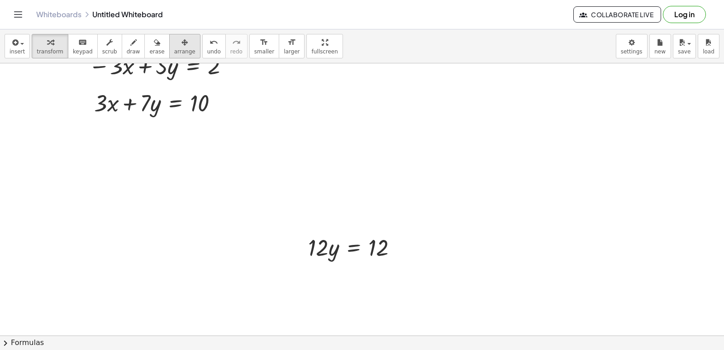
click at [174, 45] on div "button" at bounding box center [184, 42] width 21 height 11
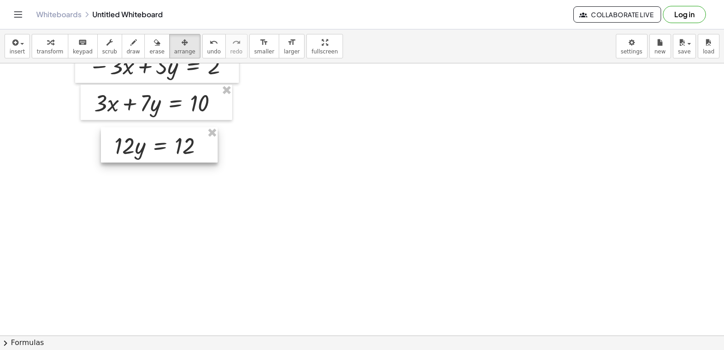
drag, startPoint x: 335, startPoint y: 261, endPoint x: 140, endPoint y: 158, distance: 220.0
click at [140, 158] on div at bounding box center [159, 144] width 117 height 35
click at [56, 47] on div "button" at bounding box center [50, 42] width 27 height 11
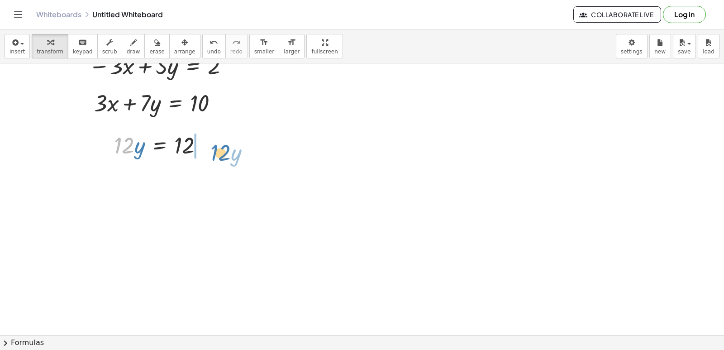
drag, startPoint x: 131, startPoint y: 148, endPoint x: 228, endPoint y: 155, distance: 97.2
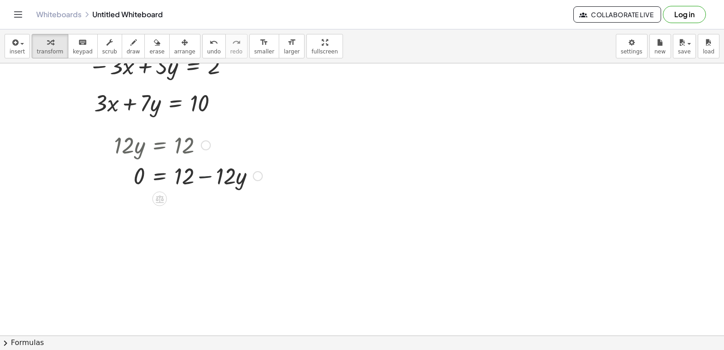
click at [207, 175] on div at bounding box center [189, 175] width 158 height 31
click at [211, 174] on div at bounding box center [189, 175] width 158 height 31
click at [203, 174] on div at bounding box center [189, 175] width 158 height 31
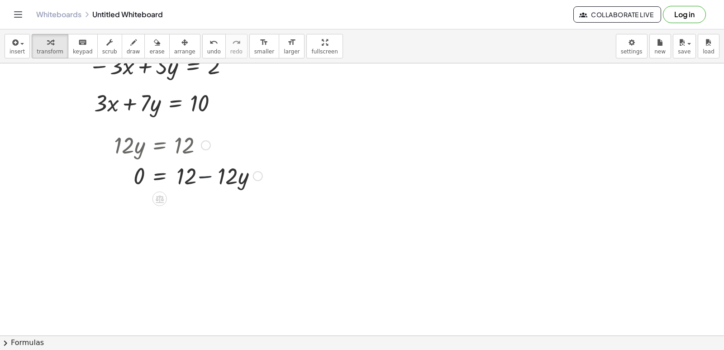
click at [203, 174] on div at bounding box center [189, 175] width 158 height 31
drag, startPoint x: 134, startPoint y: 168, endPoint x: 218, endPoint y: 192, distance: 87.0
click at [218, 192] on div "· 12 · y = 12 0 · 12 · y = 12 0 + −" at bounding box center [185, 160] width 169 height 66
click at [256, 177] on div at bounding box center [205, 175] width 190 height 31
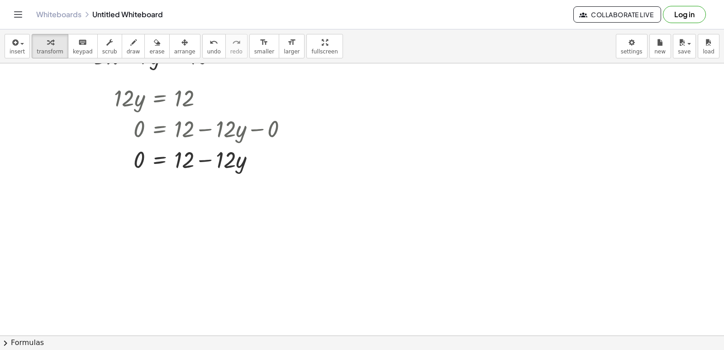
scroll to position [2948, 0]
click at [206, 163] on div at bounding box center [205, 160] width 190 height 31
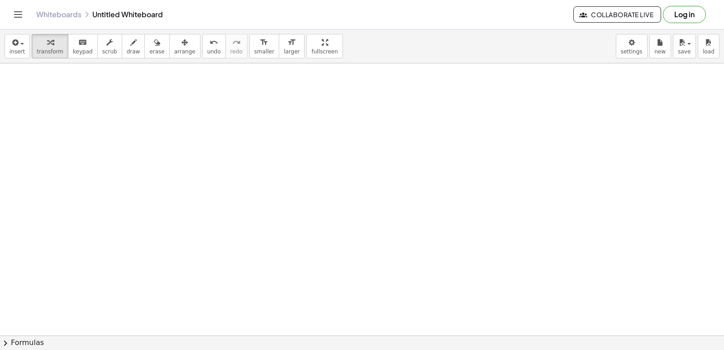
scroll to position [3175, 0]
drag, startPoint x: 149, startPoint y: 136, endPoint x: 164, endPoint y: 134, distance: 15.1
drag, startPoint x: 313, startPoint y: 193, endPoint x: 277, endPoint y: 151, distance: 55.5
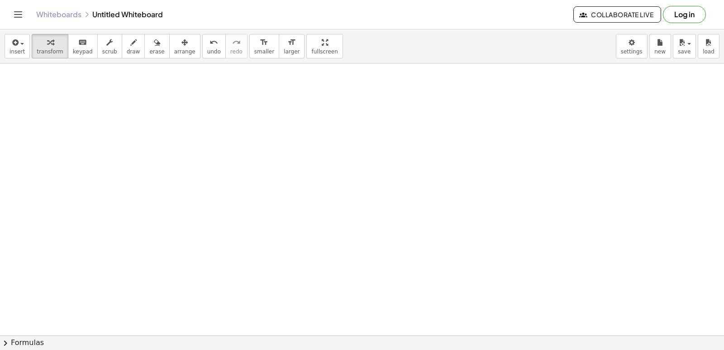
drag, startPoint x: 274, startPoint y: 123, endPoint x: 258, endPoint y: 95, distance: 32.7
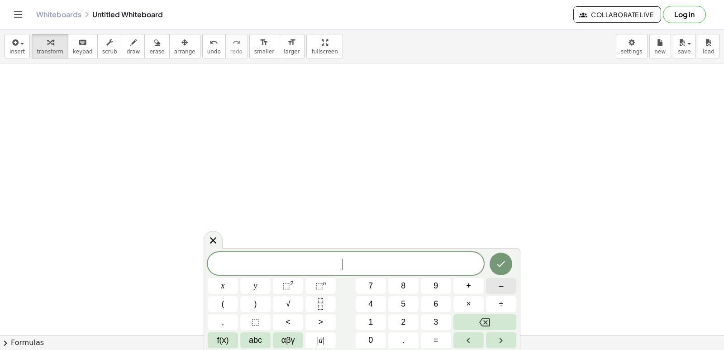
click at [498, 281] on button "–" at bounding box center [501, 286] width 30 height 16
click at [365, 282] on div "− ​ x y ⬚ 2 ⬚ n 7 8 9 + – ( ) √ 4 5 6 × ÷ , ⬚ < > 1 2 3 f(x) abc αβγ | a | 0 . =" at bounding box center [362, 300] width 309 height 96
click at [401, 300] on button "5" at bounding box center [404, 304] width 30 height 16
click at [261, 286] on button "y" at bounding box center [255, 286] width 30 height 16
click at [474, 287] on button "+" at bounding box center [469, 286] width 30 height 16
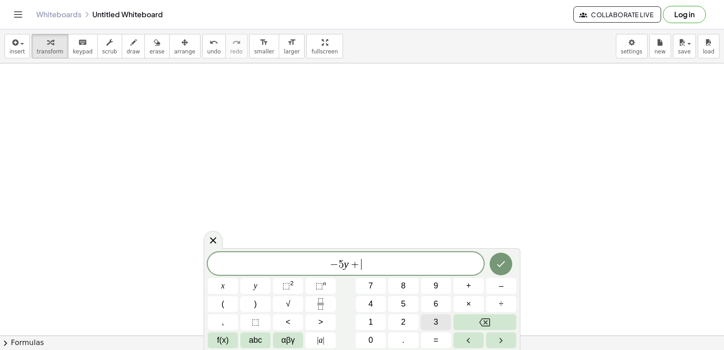
click at [430, 321] on button "3" at bounding box center [436, 322] width 30 height 16
click at [225, 282] on button "x" at bounding box center [223, 286] width 30 height 16
click at [441, 346] on button "=" at bounding box center [436, 340] width 30 height 16
click at [378, 305] on button "4" at bounding box center [371, 304] width 30 height 16
click at [501, 267] on icon "Done" at bounding box center [501, 264] width 11 height 11
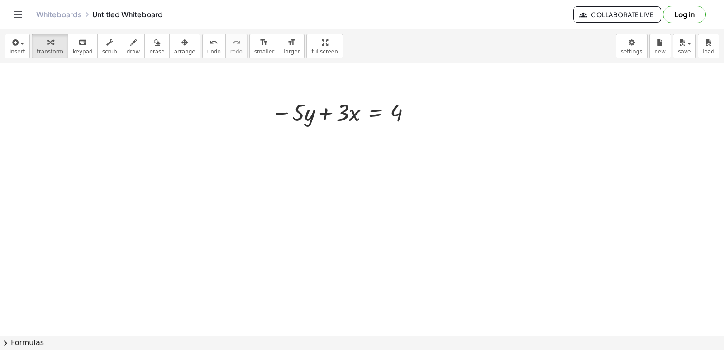
drag, startPoint x: 166, startPoint y: 47, endPoint x: 242, endPoint y: 82, distance: 84.1
click at [176, 52] on button "arrange" at bounding box center [184, 46] width 31 height 24
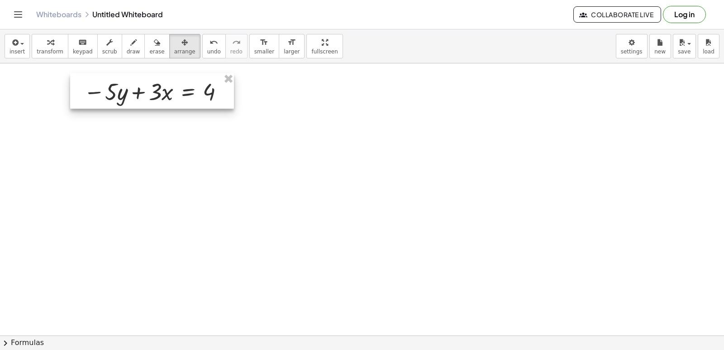
drag, startPoint x: 321, startPoint y: 120, endPoint x: 131, endPoint y: 99, distance: 191.4
click at [131, 99] on div at bounding box center [152, 90] width 164 height 35
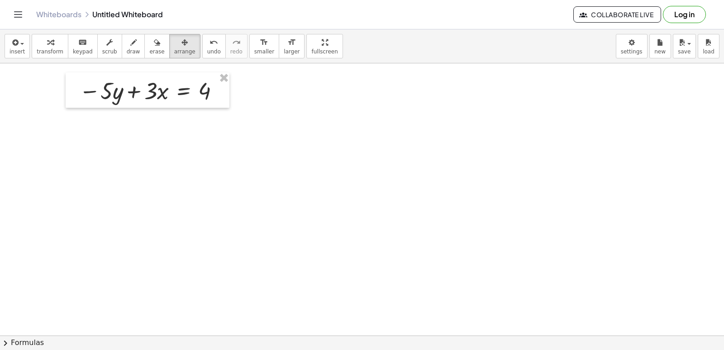
drag, startPoint x: 50, startPoint y: 39, endPoint x: 199, endPoint y: 128, distance: 173.2
click at [50, 39] on div "button" at bounding box center [50, 42] width 27 height 11
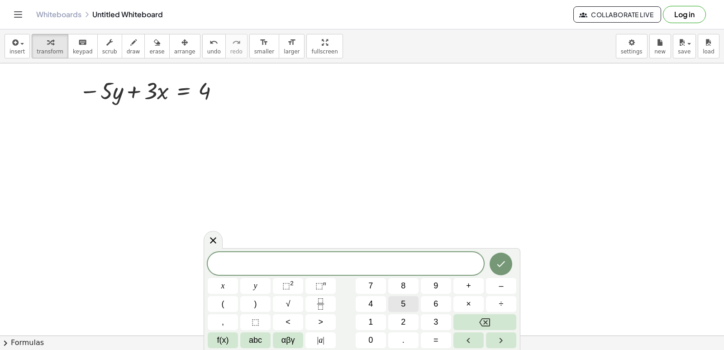
click at [398, 303] on button "5" at bounding box center [404, 304] width 30 height 16
click at [262, 286] on button "y" at bounding box center [255, 286] width 30 height 16
click at [476, 280] on button "+" at bounding box center [469, 286] width 30 height 16
click at [398, 317] on button "2" at bounding box center [404, 322] width 30 height 16
click at [228, 285] on button "x" at bounding box center [223, 286] width 30 height 16
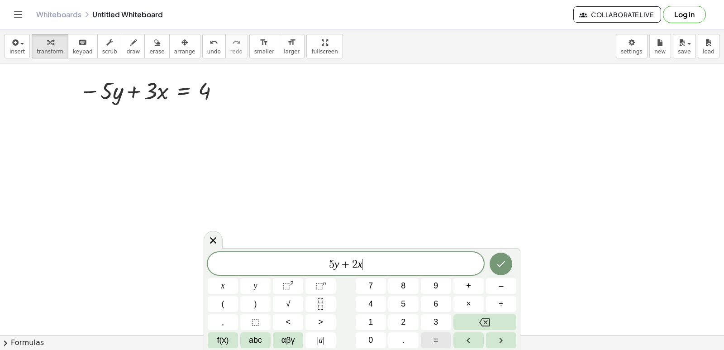
click at [431, 343] on button "=" at bounding box center [436, 340] width 30 height 16
click at [374, 320] on button "1" at bounding box center [371, 322] width 30 height 16
click at [370, 302] on span "4" at bounding box center [371, 304] width 5 height 12
click at [504, 267] on icon "Done" at bounding box center [501, 264] width 11 height 11
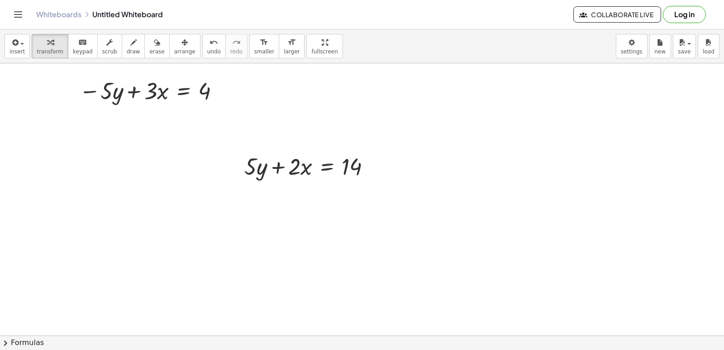
click at [174, 43] on div "button" at bounding box center [184, 42] width 21 height 11
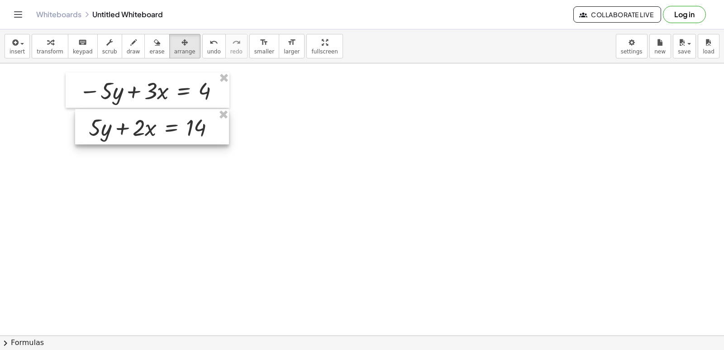
drag, startPoint x: 289, startPoint y: 164, endPoint x: 132, endPoint y: 125, distance: 162.4
click at [132, 125] on div at bounding box center [152, 126] width 154 height 35
click at [47, 41] on icon "button" at bounding box center [50, 42] width 6 height 11
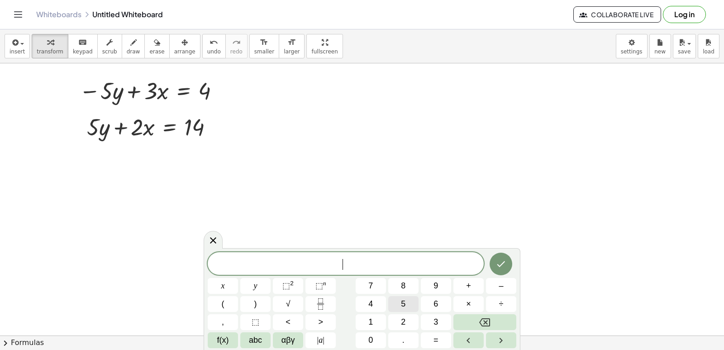
click at [403, 307] on span "5" at bounding box center [403, 304] width 5 height 12
click at [225, 284] on button "x" at bounding box center [223, 286] width 30 height 16
click at [434, 341] on span "=" at bounding box center [436, 340] width 5 height 12
click at [371, 319] on span "1" at bounding box center [371, 322] width 5 height 12
click at [372, 340] on span "0" at bounding box center [371, 340] width 5 height 12
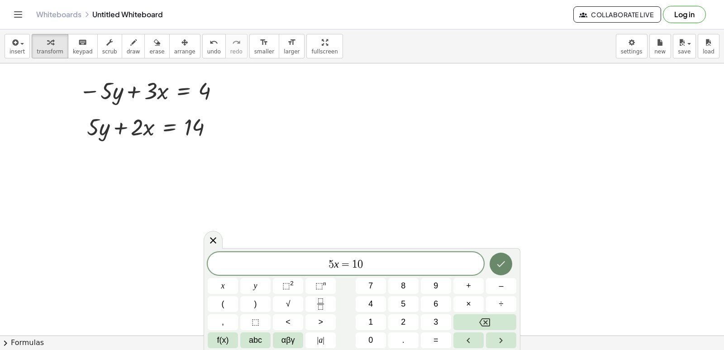
click at [503, 269] on icon "Done" at bounding box center [501, 264] width 11 height 11
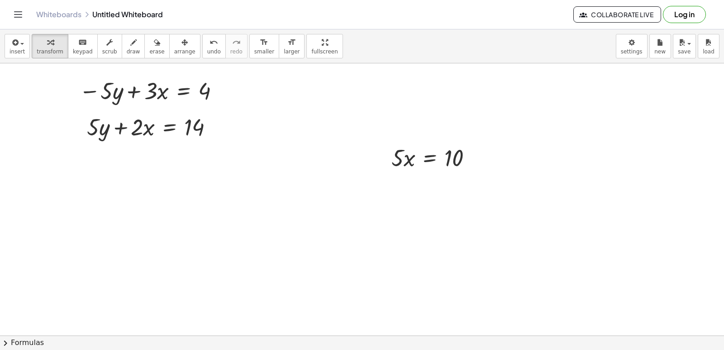
drag, startPoint x: 170, startPoint y: 49, endPoint x: 421, endPoint y: 113, distance: 259.0
click at [174, 49] on span "arrange" at bounding box center [184, 51] width 21 height 6
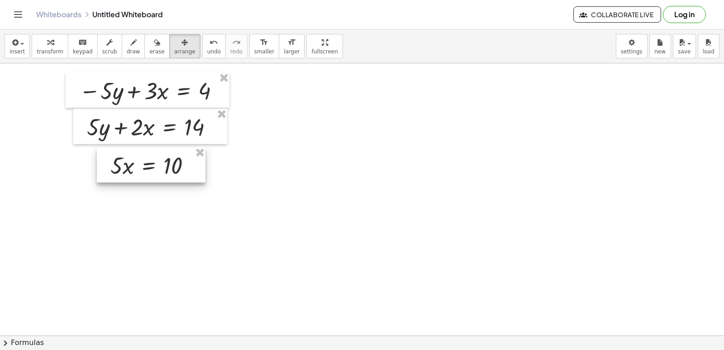
drag, startPoint x: 405, startPoint y: 157, endPoint x: 125, endPoint y: 165, distance: 280.8
click at [125, 165] on div at bounding box center [151, 164] width 109 height 35
drag, startPoint x: 45, startPoint y: 39, endPoint x: 67, endPoint y: 47, distance: 22.6
click at [47, 40] on icon "button" at bounding box center [50, 42] width 6 height 11
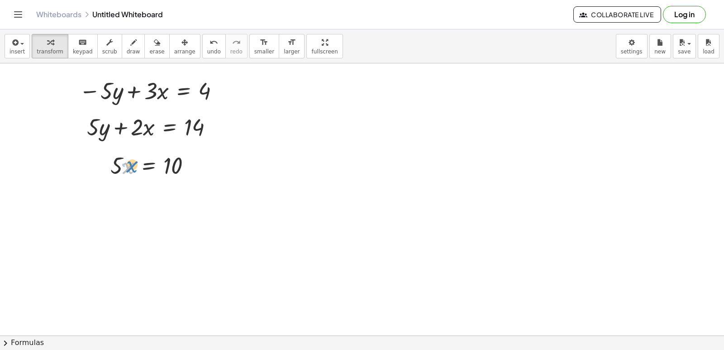
drag, startPoint x: 123, startPoint y: 164, endPoint x: 128, endPoint y: 161, distance: 5.9
click at [128, 161] on div at bounding box center [154, 164] width 97 height 31
drag, startPoint x: 118, startPoint y: 166, endPoint x: 128, endPoint y: 190, distance: 25.8
drag, startPoint x: 128, startPoint y: 190, endPoint x: 103, endPoint y: 173, distance: 29.6
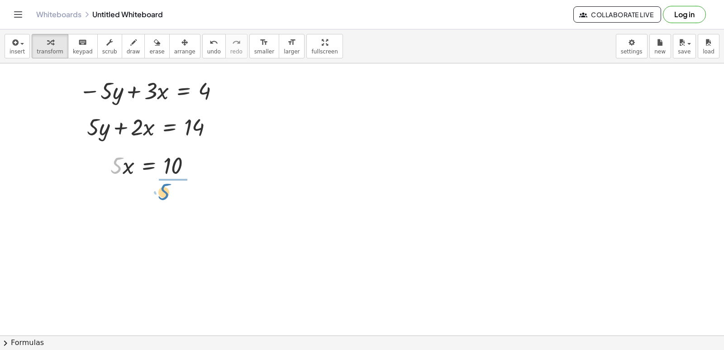
drag, startPoint x: 115, startPoint y: 166, endPoint x: 162, endPoint y: 192, distance: 54.3
click at [175, 202] on div at bounding box center [156, 202] width 100 height 45
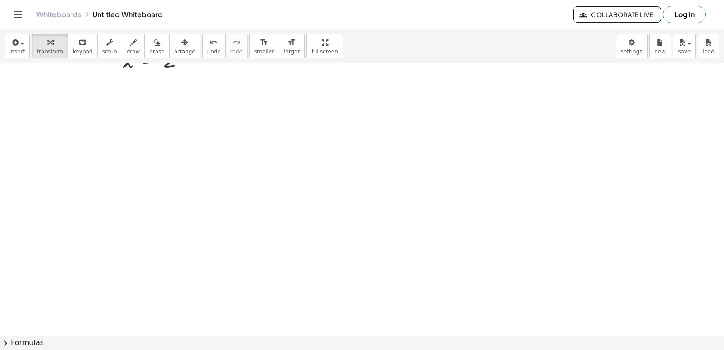
scroll to position [3401, 0]
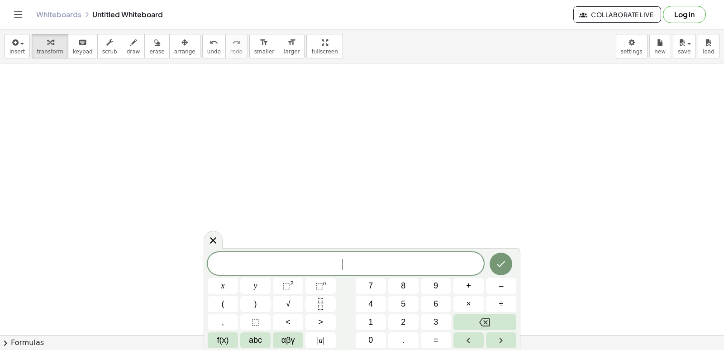
scroll to position [3447, 0]
drag, startPoint x: 212, startPoint y: 237, endPoint x: 206, endPoint y: 230, distance: 9.6
click at [208, 234] on div at bounding box center [213, 239] width 19 height 18
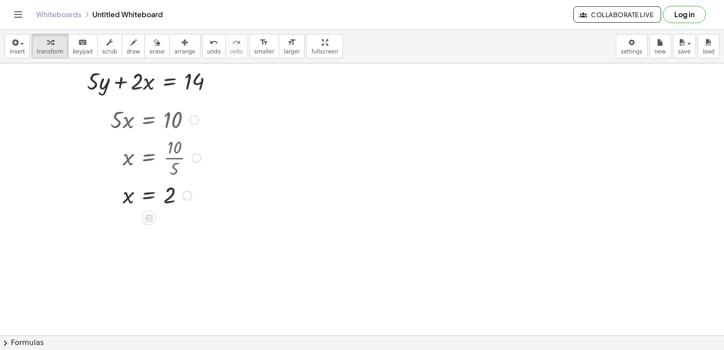
scroll to position [3401, 0]
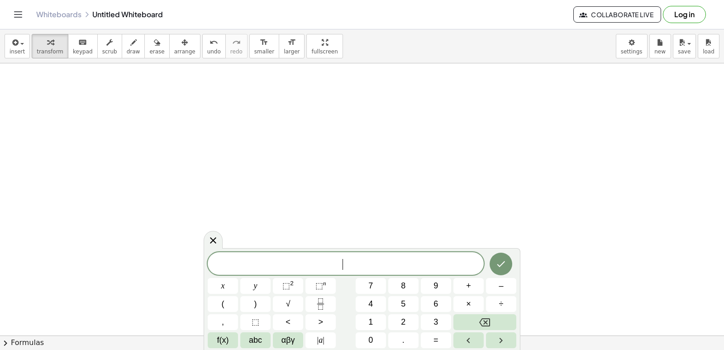
drag, startPoint x: 192, startPoint y: 259, endPoint x: 197, endPoint y: 255, distance: 6.3
click at [276, 343] on div "​ x y ⬚ 2 ⬚ n 7 8 9 + – ( ) √ 4 5 6 × ÷ , ⬚ < > 1 2 3 f(x) abc αβγ | a | 0 . =" at bounding box center [362, 300] width 309 height 96
click at [425, 309] on button "6" at bounding box center [436, 304] width 30 height 16
click at [361, 337] on button "0" at bounding box center [371, 340] width 30 height 16
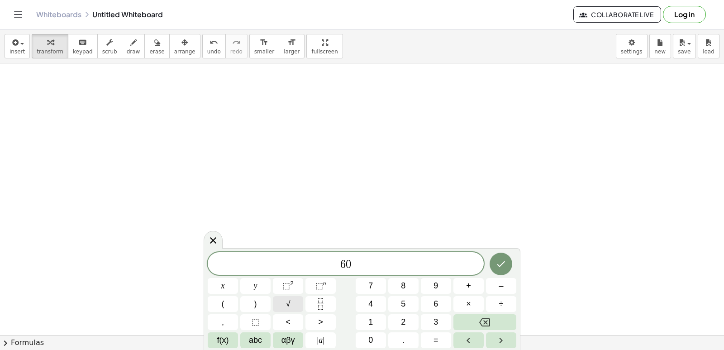
drag, startPoint x: 305, startPoint y: 336, endPoint x: 302, endPoint y: 296, distance: 40.4
click at [302, 296] on div "6 0 x y ⬚ 2 ⬚ n 7 8 9 + – ( ) √ 4 5 6 × ÷ , ⬚ < > 1 2 3 f(x) abc αβγ | a | 0 . =" at bounding box center [362, 300] width 309 height 96
click at [296, 296] on button "√" at bounding box center [288, 304] width 30 height 16
click at [370, 296] on button "4" at bounding box center [371, 304] width 30 height 16
click at [305, 295] on div "6 0 √ 4 ​ x y ⬚ 2 ⬚ n 7 8 9 + – ( ) √ 4 5 6 × ÷ , ⬚ < > 1 2 3 f(x) abc αβγ | a …" at bounding box center [362, 299] width 309 height 97
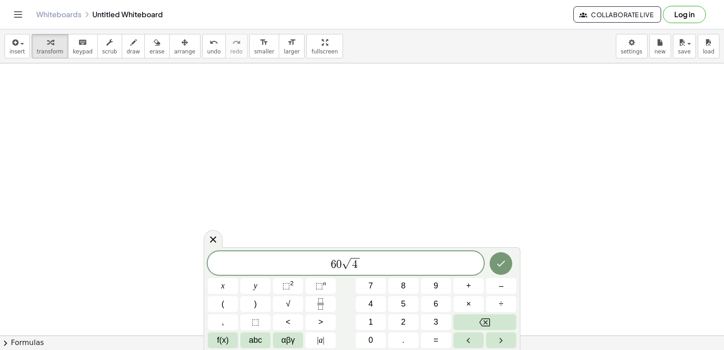
drag, startPoint x: 365, startPoint y: 307, endPoint x: 489, endPoint y: 295, distance: 124.7
click at [489, 295] on div "6 0 √ 4 x y ⬚ 2 ⬚ n 7 8 9 + – ( ) √ 4 5 6 × ÷ , ⬚ < > 1 2 3 f(x) abc αβγ | a | …" at bounding box center [362, 299] width 309 height 97
click at [484, 302] on div "6 0 √ 4 x y ⬚ 2 ⬚ n 7 8 9 + – ( ) √ 4 5 6 × ÷ , ⬚ < > 1 2 3 f(x) abc αβγ | a | …" at bounding box center [362, 299] width 309 height 97
drag, startPoint x: 484, startPoint y: 302, endPoint x: 475, endPoint y: 300, distance: 9.2
click at [475, 300] on div "6 0 √ 4 x y ⬚ 2 ⬚ n 7 8 9 + – ( ) √ 4 5 6 × ÷ , ⬚ < > 1 2 3 f(x) abc αβγ | a | …" at bounding box center [362, 299] width 309 height 97
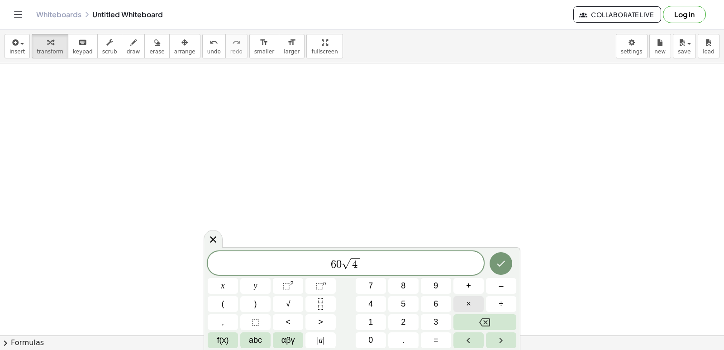
click at [466, 297] on button "×" at bounding box center [469, 304] width 30 height 16
click at [372, 305] on span "4" at bounding box center [371, 304] width 5 height 12
click at [381, 286] on button "7" at bounding box center [371, 286] width 30 height 16
click at [259, 339] on span "abc" at bounding box center [255, 340] width 13 height 12
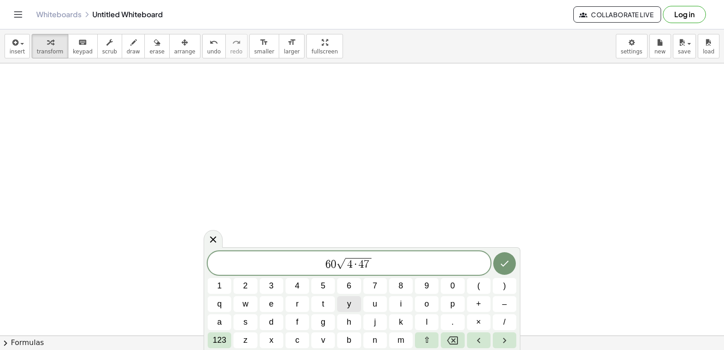
click at [358, 307] on button "y" at bounding box center [349, 304] width 24 height 16
drag, startPoint x: 292, startPoint y: 264, endPoint x: 314, endPoint y: 276, distance: 25.3
click at [294, 269] on span "​ 6 0 √ 4 · 4 7 y" at bounding box center [349, 264] width 283 height 14
drag, startPoint x: 346, startPoint y: 295, endPoint x: 296, endPoint y: 295, distance: 50.3
click at [332, 320] on div "6 0 √ 4 · 4 7 y 1 2 3 4 5 6 7 8 9 0 ( ) q w e r t y u i o p + – a s d f g h j k…" at bounding box center [362, 299] width 309 height 97
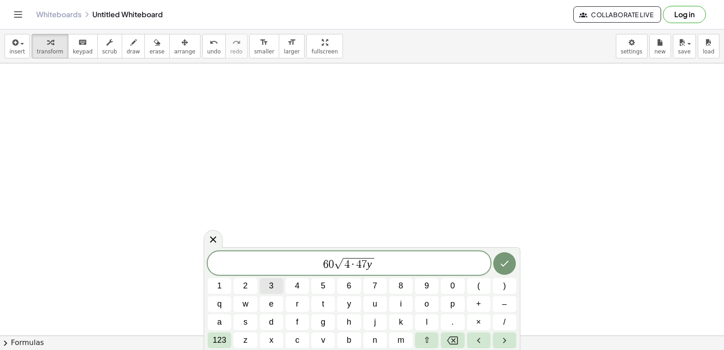
drag, startPoint x: 296, startPoint y: 295, endPoint x: 271, endPoint y: 286, distance: 26.5
click at [279, 291] on div "6 0 √ 4 · 4 7 y 1 2 3 4 5 6 7 8 9 0 ( ) q w e r t y u i o p + – a s d f g h j k…" at bounding box center [362, 299] width 309 height 97
click at [259, 291] on div "6 0 √ 4 · 4 7 y 1 2 3 4 5 6 7 8 9 0 ( ) q w e r t y u i o p + – a s d f g h j k…" at bounding box center [362, 299] width 309 height 97
click at [221, 273] on div "​ 6 0 √ 4 · 4 7 y" at bounding box center [349, 263] width 283 height 24
click at [206, 237] on div at bounding box center [213, 239] width 19 height 18
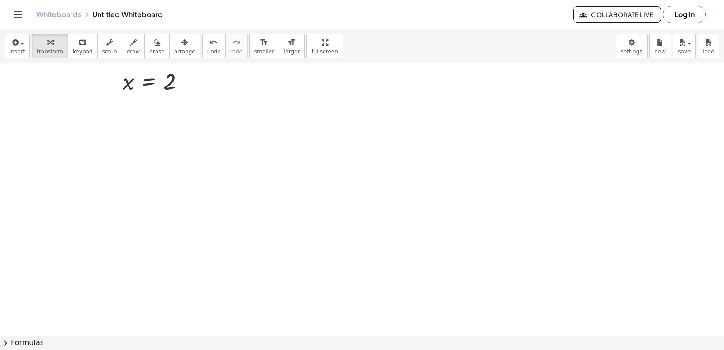
scroll to position [3310, 0]
drag, startPoint x: 531, startPoint y: 255, endPoint x: 377, endPoint y: 261, distance: 154.1
drag, startPoint x: 369, startPoint y: 263, endPoint x: 337, endPoint y: 253, distance: 33.4
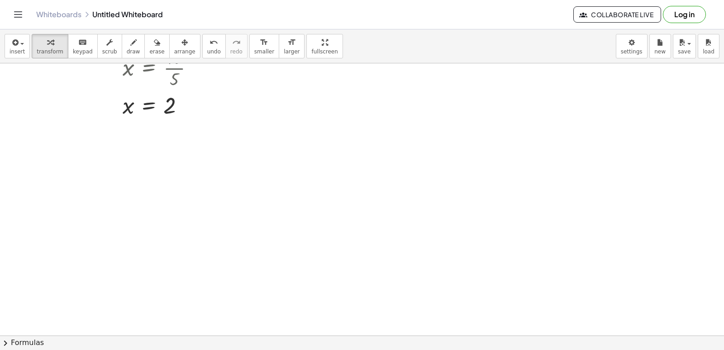
drag, startPoint x: 354, startPoint y: 250, endPoint x: 386, endPoint y: 248, distance: 32.7
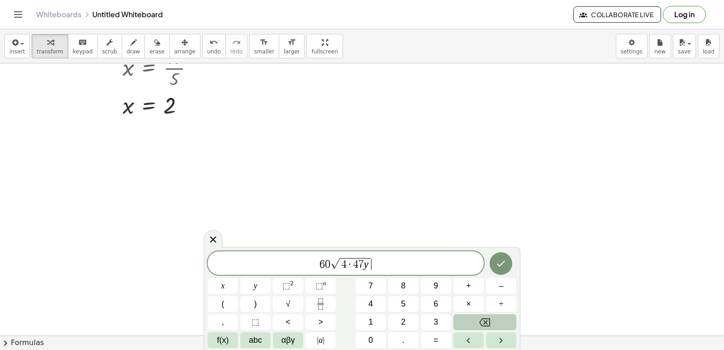
click at [487, 323] on icon "Backspace" at bounding box center [485, 322] width 11 height 8
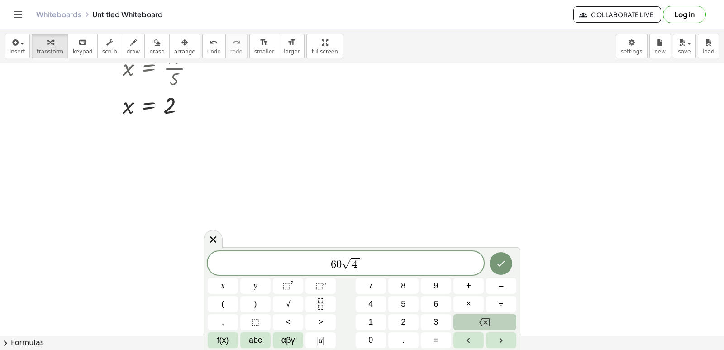
click at [487, 323] on icon "Backspace" at bounding box center [485, 322] width 11 height 8
click at [488, 317] on icon "Backspace" at bounding box center [485, 322] width 11 height 11
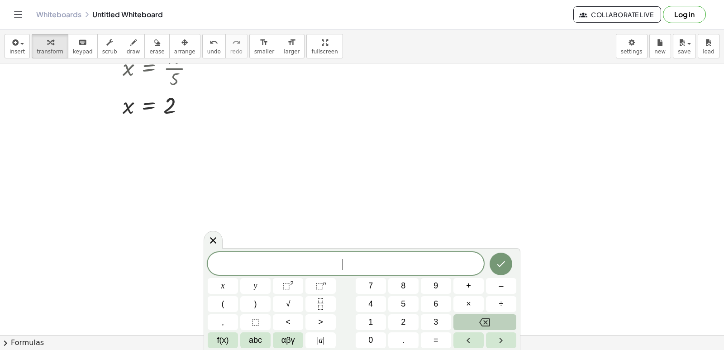
click at [489, 316] on button "Backspace" at bounding box center [485, 322] width 63 height 16
click at [367, 317] on button "1" at bounding box center [371, 322] width 30 height 16
click at [374, 329] on button "1" at bounding box center [371, 322] width 30 height 16
click at [493, 320] on button "Backspace" at bounding box center [485, 322] width 63 height 16
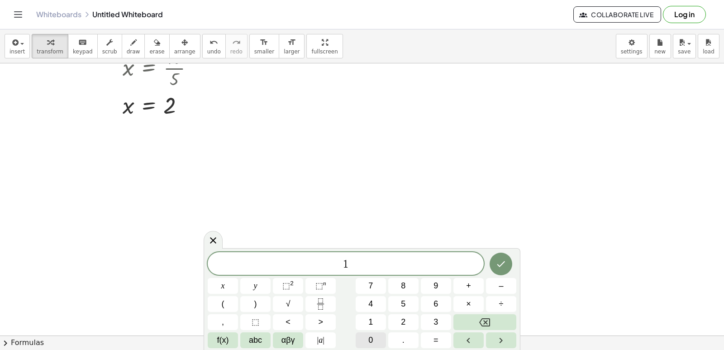
click at [380, 345] on button "0" at bounding box center [371, 340] width 30 height 16
click at [479, 288] on button "+" at bounding box center [469, 286] width 30 height 16
click at [364, 320] on button "1" at bounding box center [371, 322] width 30 height 16
click at [403, 276] on div "1 0 + 1 x y ⬚ 2 ⬚ n 7 8 9 + – ( ) √ 4 5 6 × ÷ , ⬚ < > 1 2 3 f(x) abc αβγ | a | …" at bounding box center [362, 300] width 309 height 96
click at [405, 288] on span "8" at bounding box center [403, 286] width 5 height 12
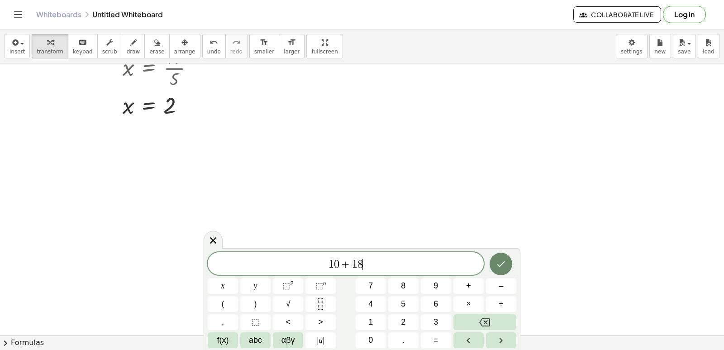
click at [503, 263] on icon "Done" at bounding box center [501, 264] width 11 height 11
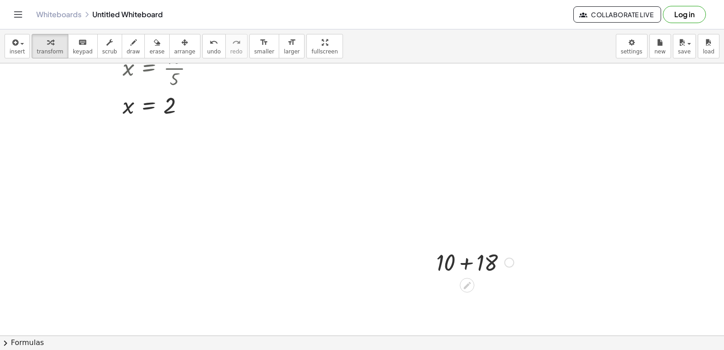
drag, startPoint x: 466, startPoint y: 266, endPoint x: 461, endPoint y: 265, distance: 4.6
click at [465, 266] on div at bounding box center [475, 261] width 86 height 31
